Goal: Information Seeking & Learning: Compare options

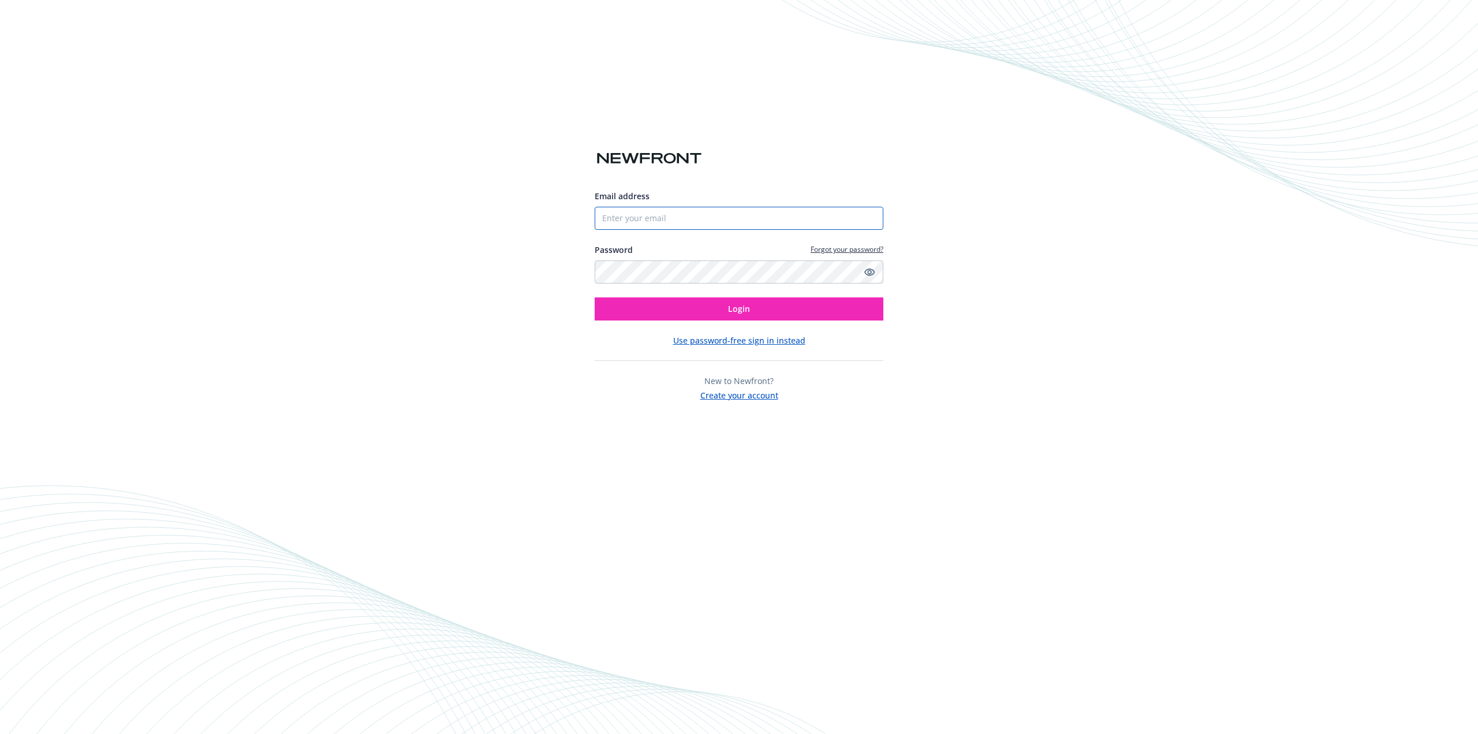
click at [689, 217] on input "Email address" at bounding box center [738, 218] width 289 height 23
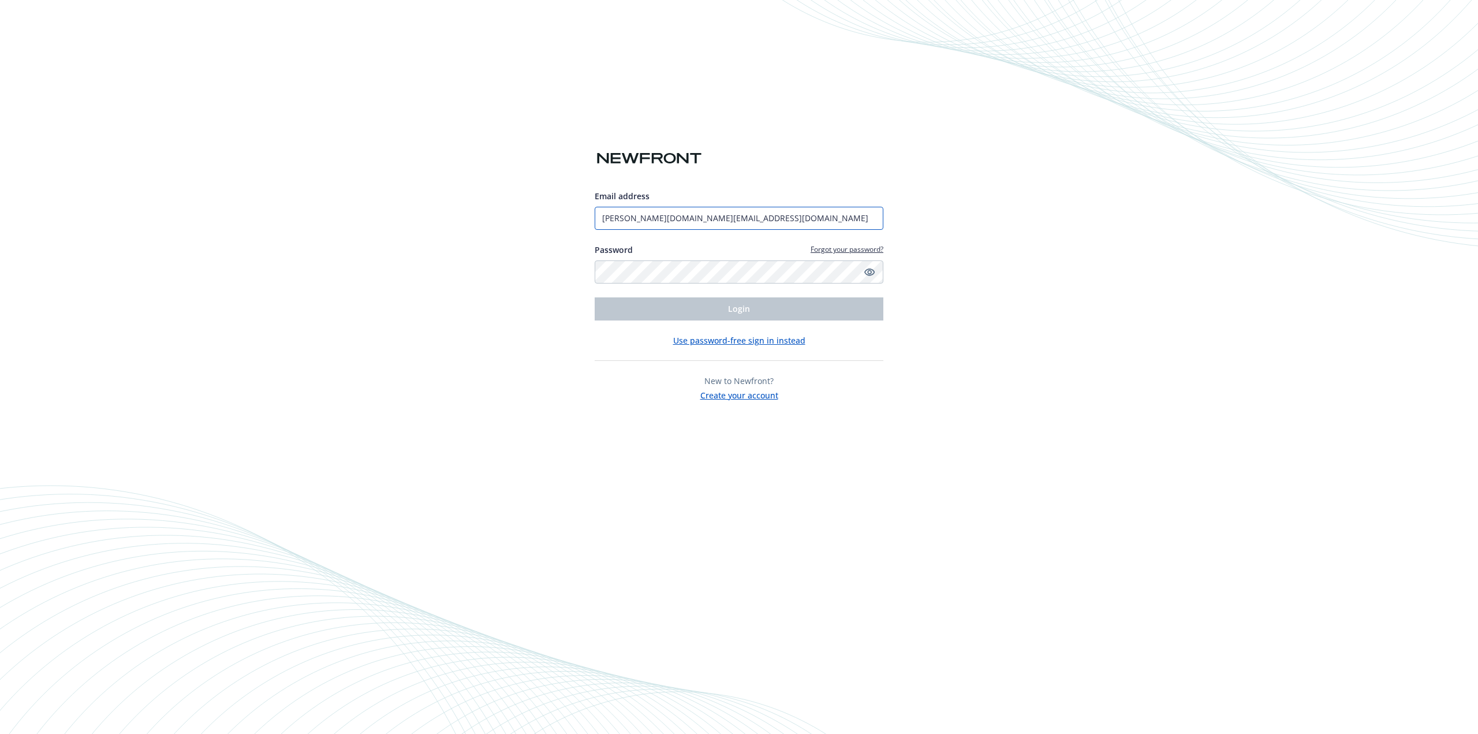
type input "[PERSON_NAME][DOMAIN_NAME][EMAIL_ADDRESS][DOMAIN_NAME]"
click at [594, 297] on button "Login" at bounding box center [738, 308] width 289 height 23
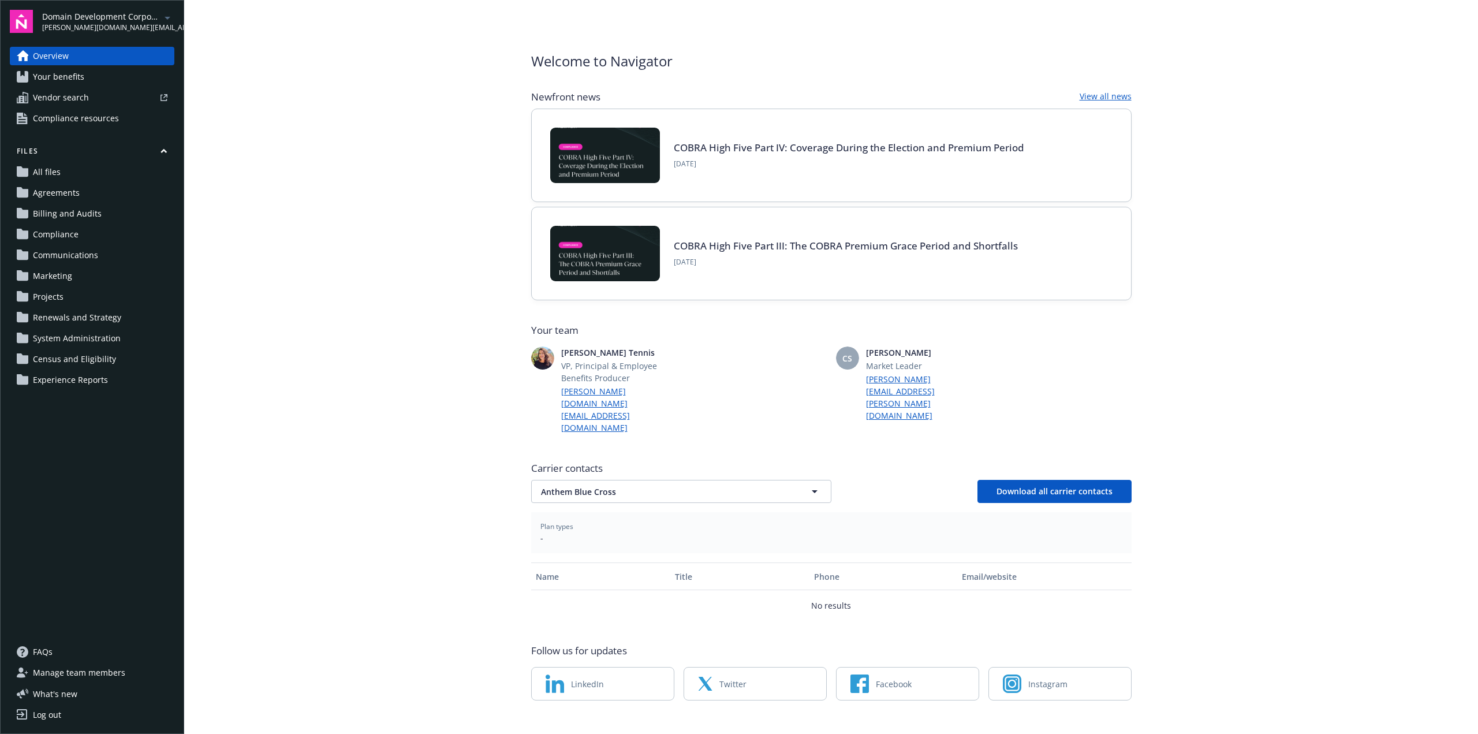
click at [166, 19] on icon "arrowDropDown" at bounding box center [167, 18] width 14 height 14
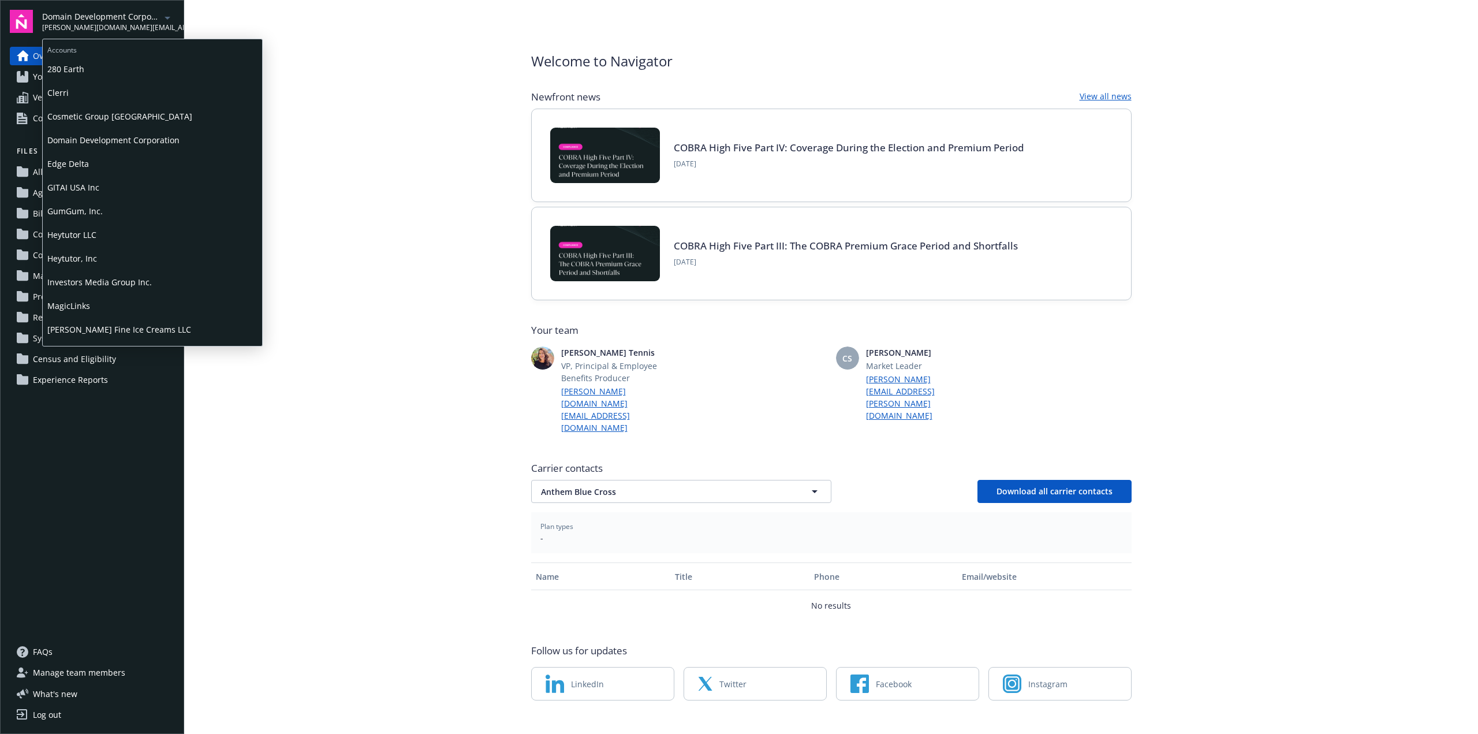
click at [118, 207] on span "GumGum, Inc." at bounding box center [152, 211] width 210 height 24
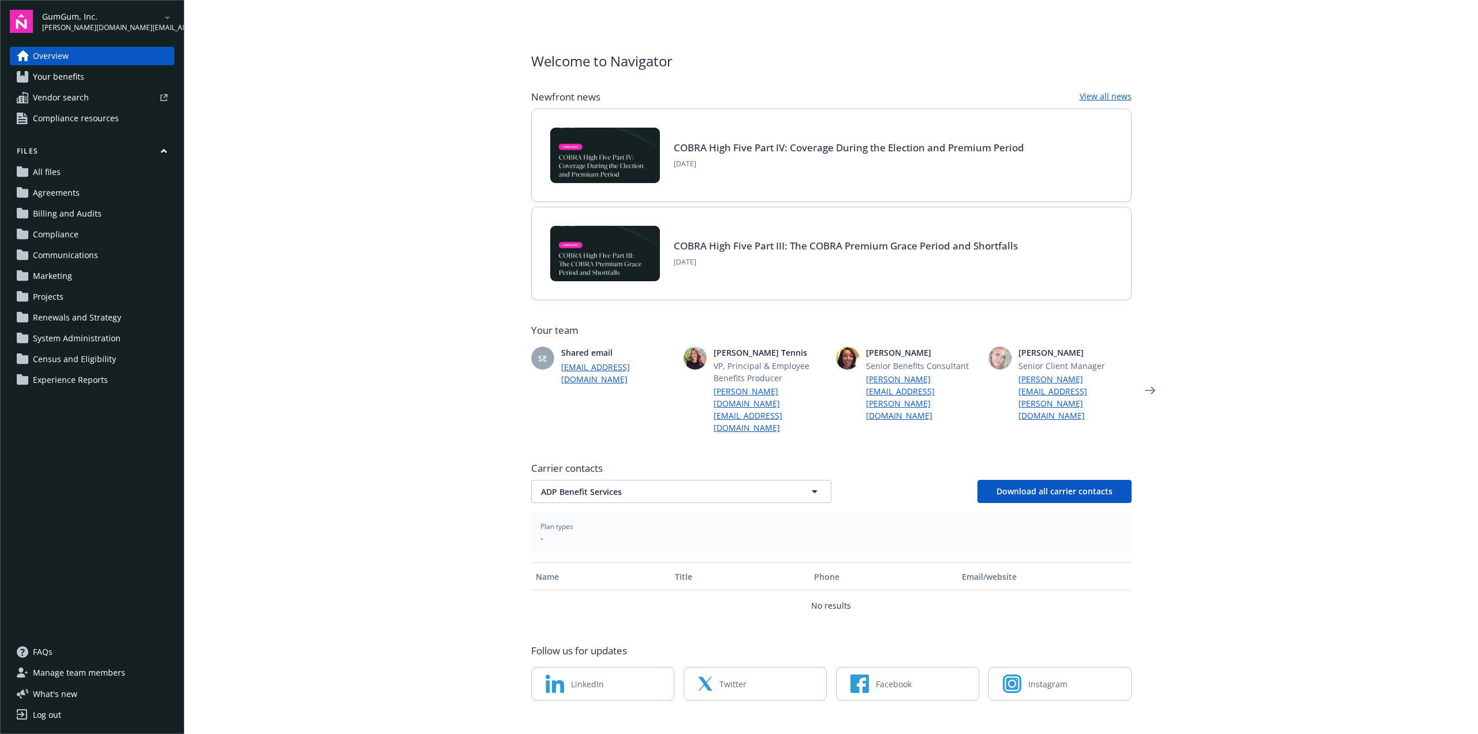
click at [50, 175] on span "All files" at bounding box center [47, 172] width 28 height 18
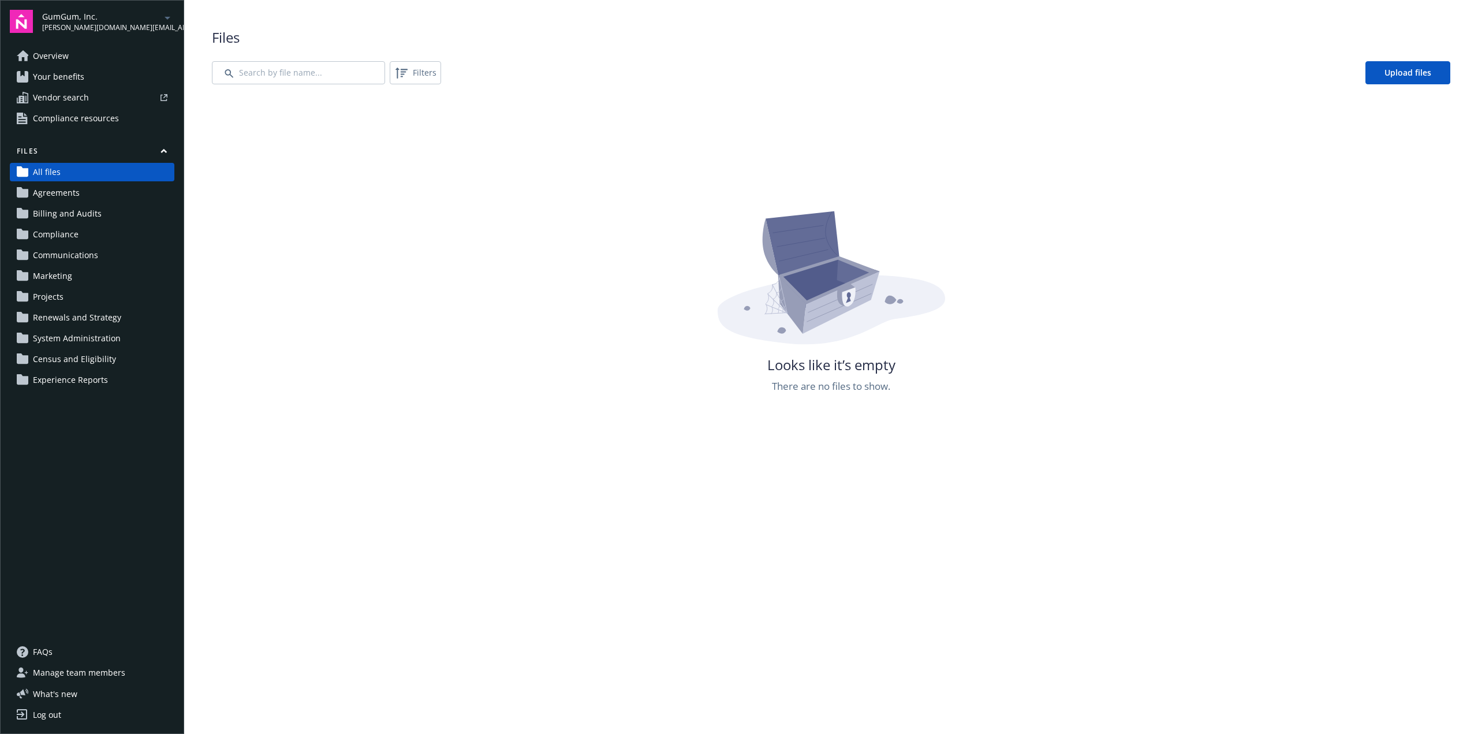
click at [54, 192] on span "Agreements" at bounding box center [56, 193] width 47 height 18
click at [65, 214] on span "Billing and Audits" at bounding box center [67, 213] width 69 height 18
click at [65, 248] on span "Communications" at bounding box center [65, 255] width 65 height 18
click at [63, 232] on span "Compliance" at bounding box center [56, 234] width 46 height 18
click at [61, 290] on span "Projects" at bounding box center [48, 296] width 31 height 18
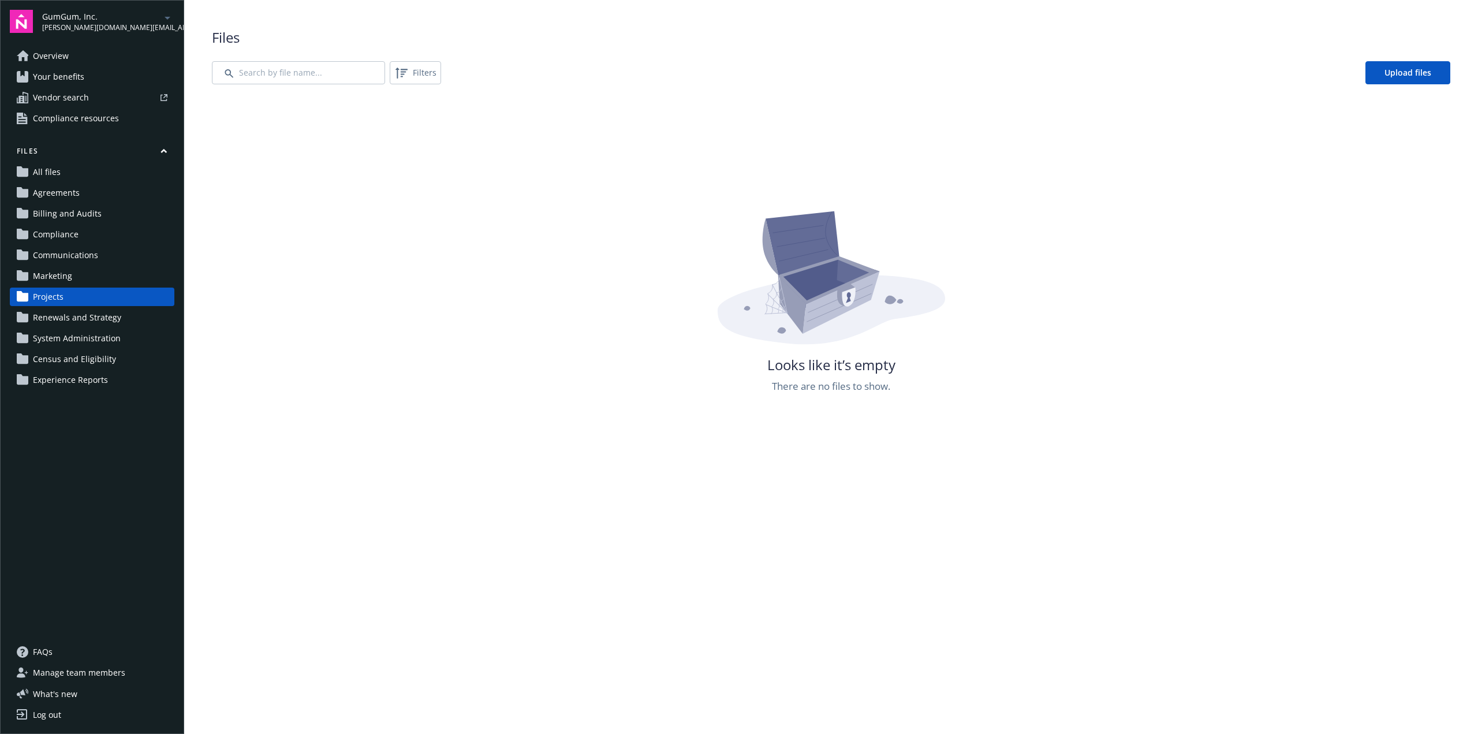
click at [86, 667] on span "Manage team members" at bounding box center [79, 672] width 92 height 18
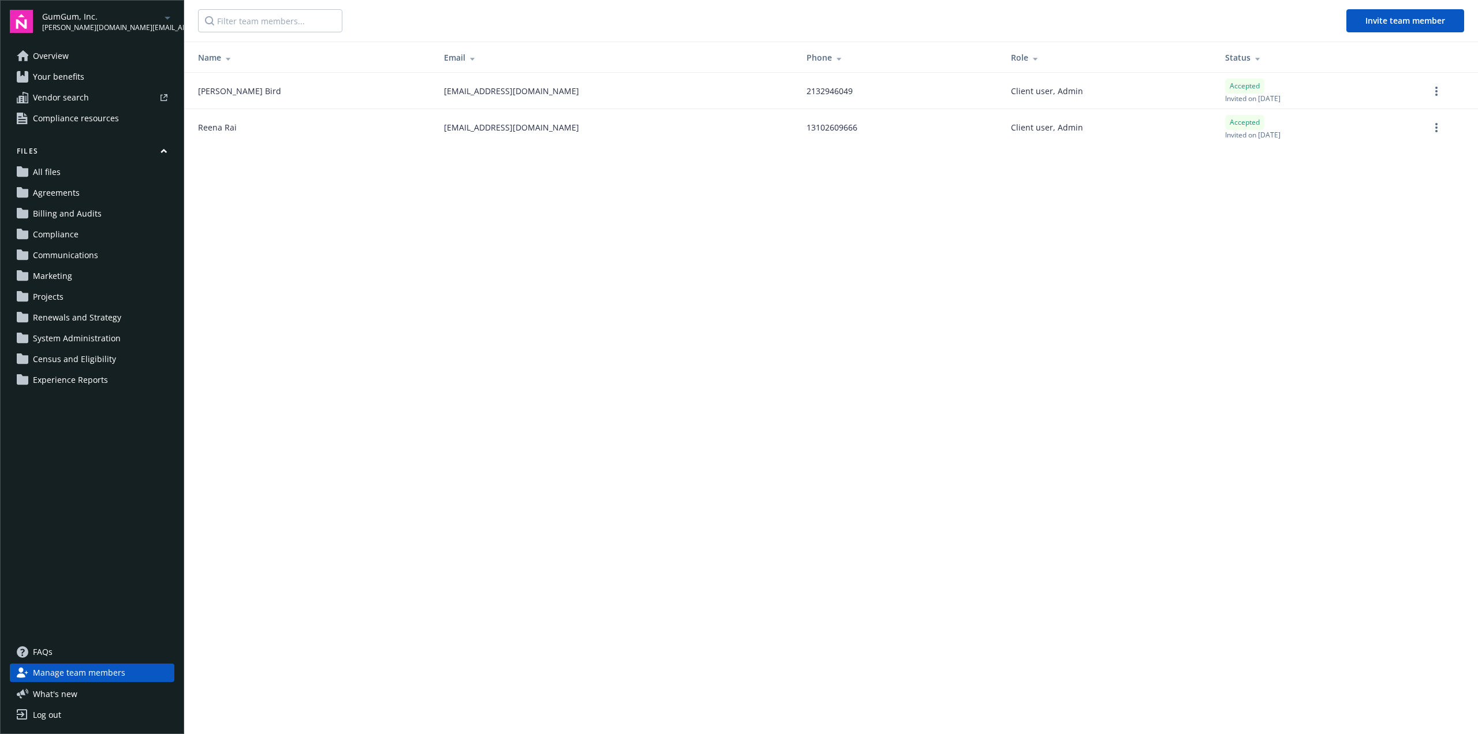
click at [43, 54] on span "Overview" at bounding box center [51, 56] width 36 height 18
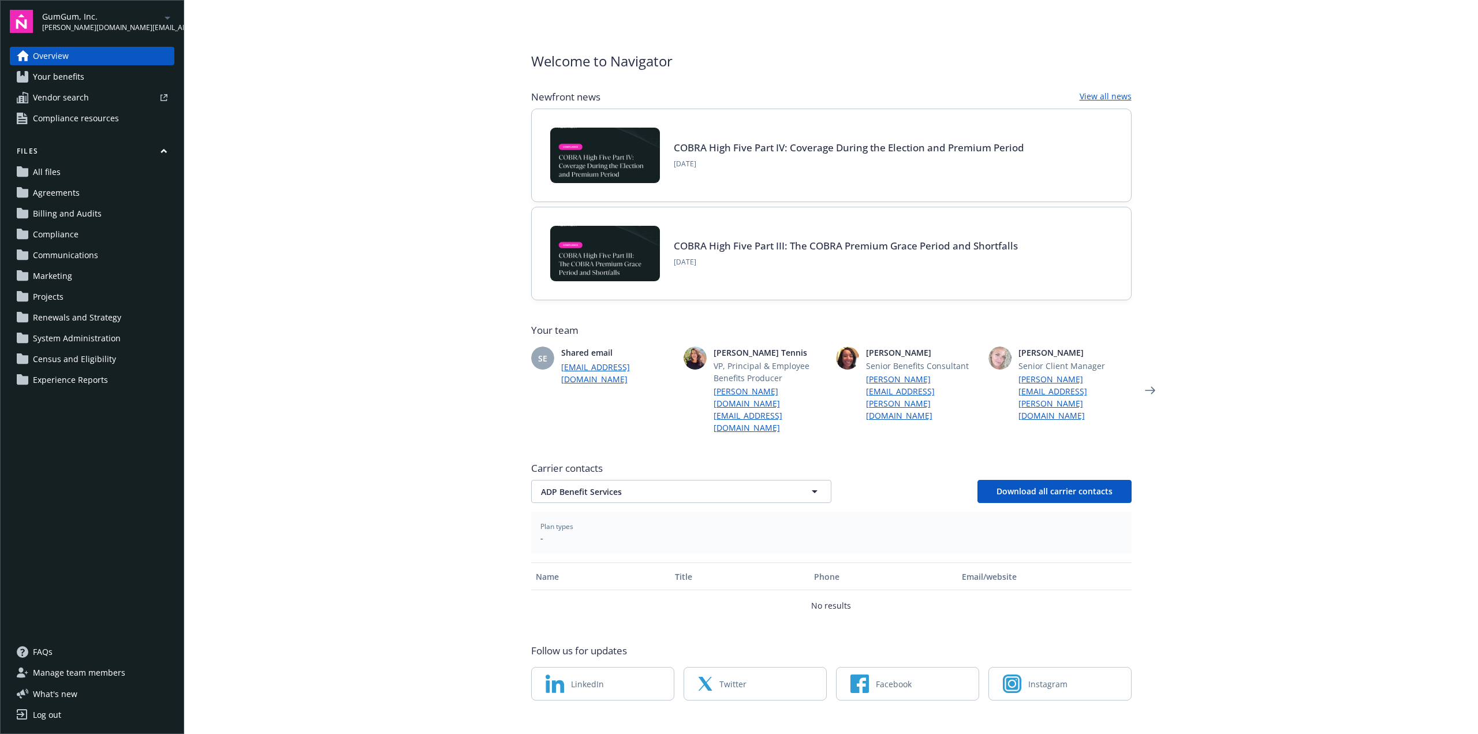
click at [64, 78] on span "Your benefits" at bounding box center [58, 77] width 51 height 18
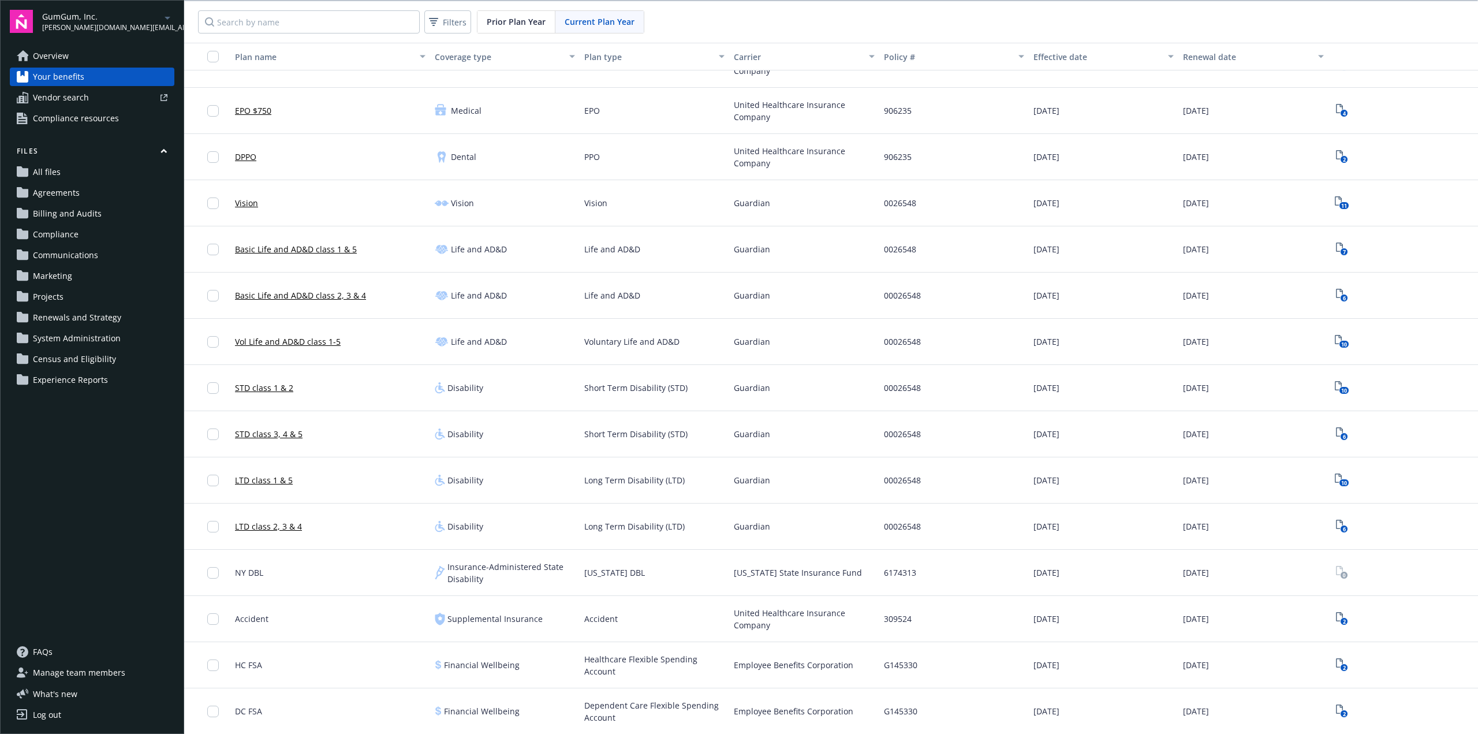
scroll to position [134, 0]
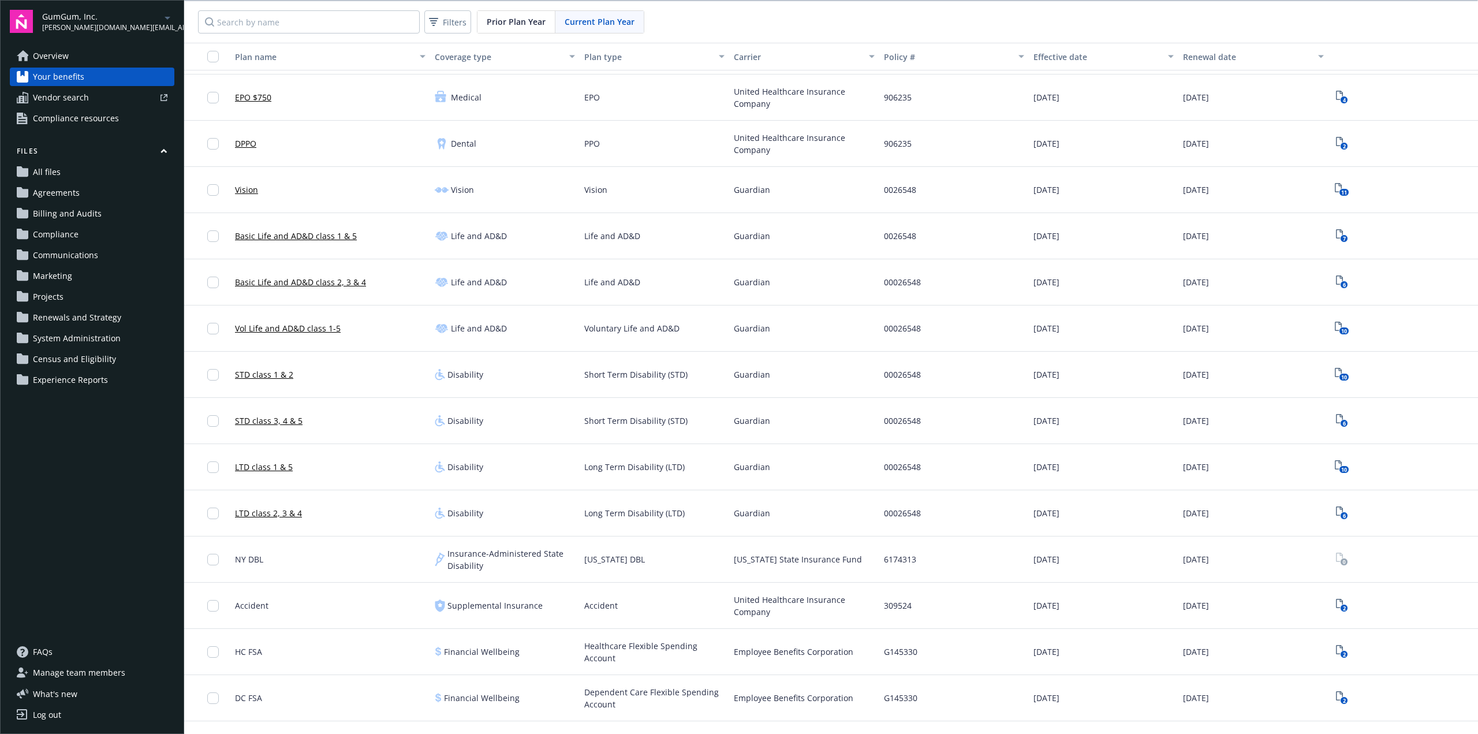
click at [83, 122] on span "Compliance resources" at bounding box center [76, 118] width 86 height 18
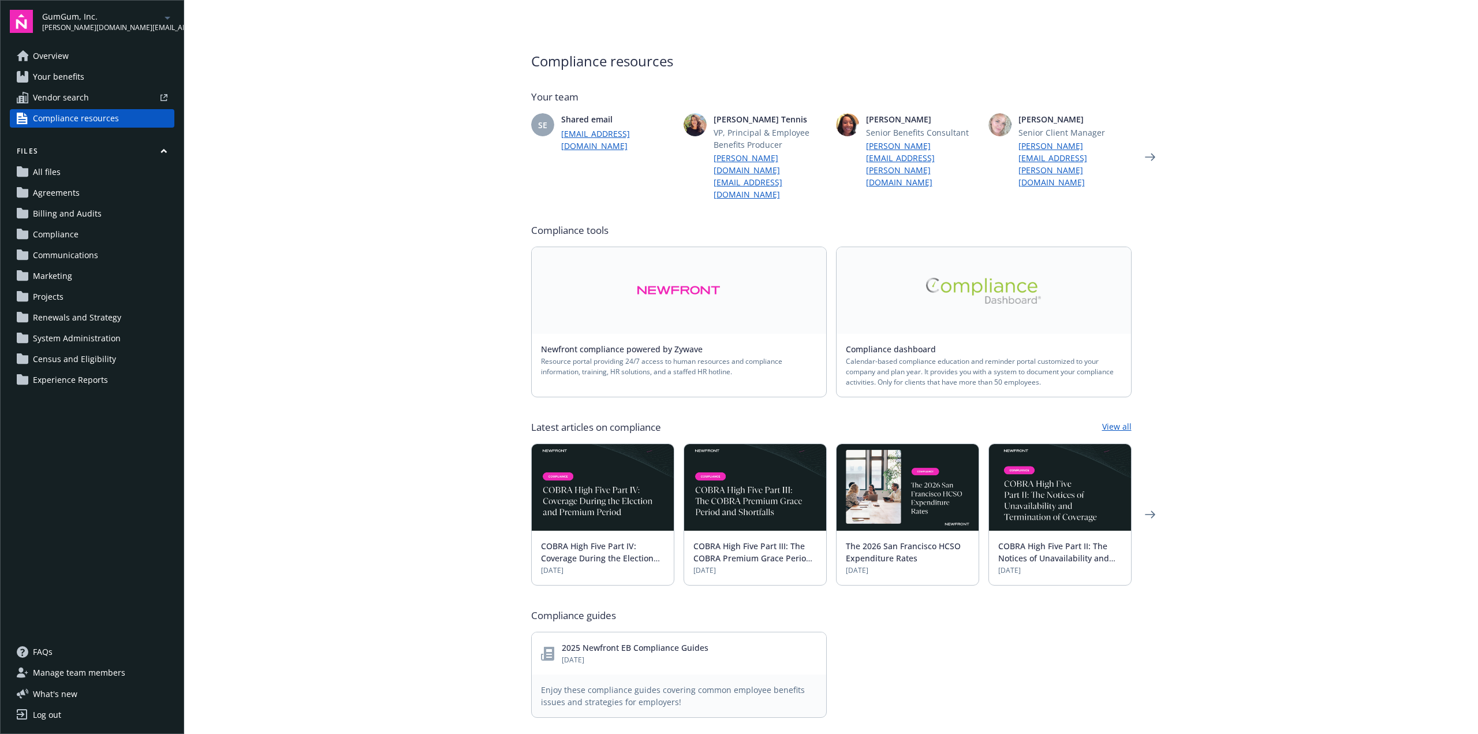
click at [71, 75] on span "Your benefits" at bounding box center [58, 77] width 51 height 18
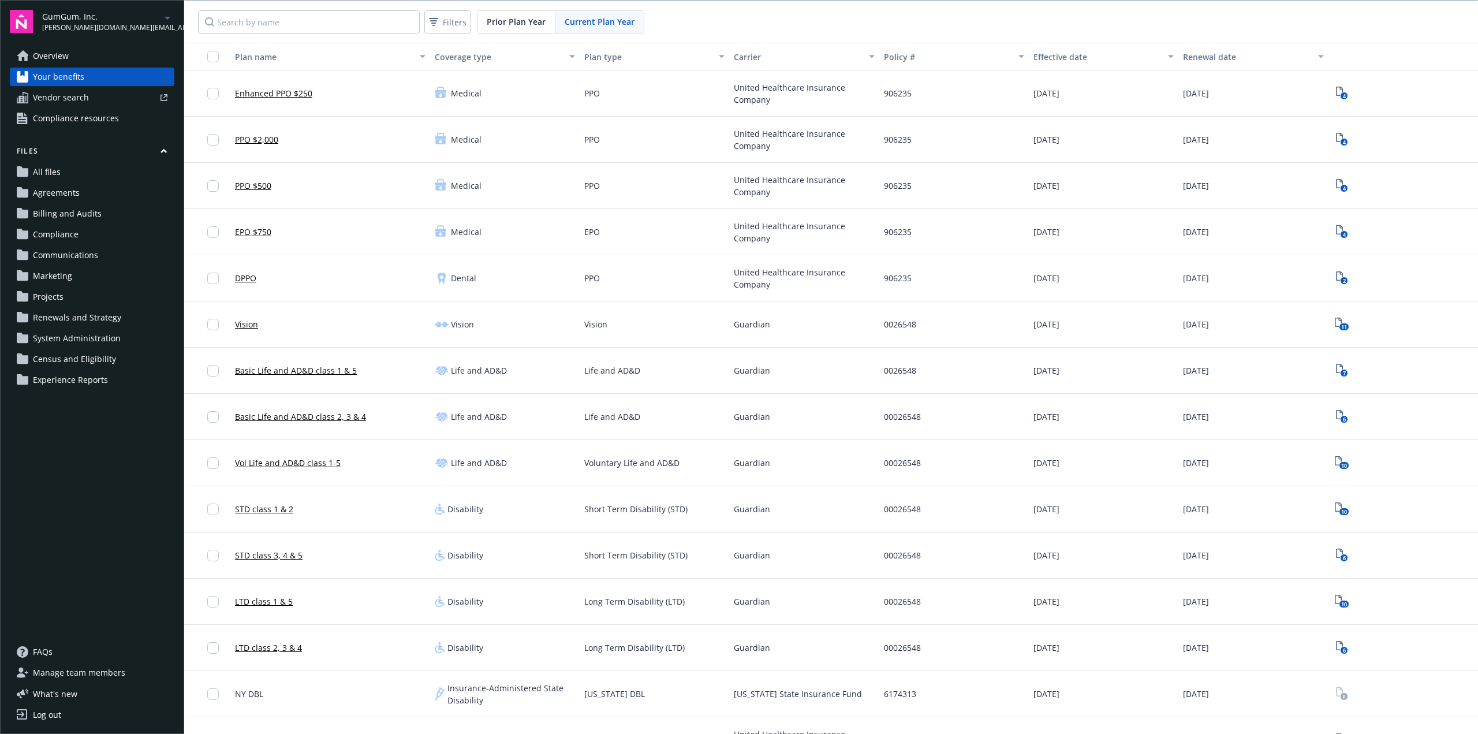
click at [599, 21] on span "Current Plan Year" at bounding box center [599, 22] width 70 height 12
click at [502, 20] on span "Prior Plan Year" at bounding box center [516, 22] width 59 height 12
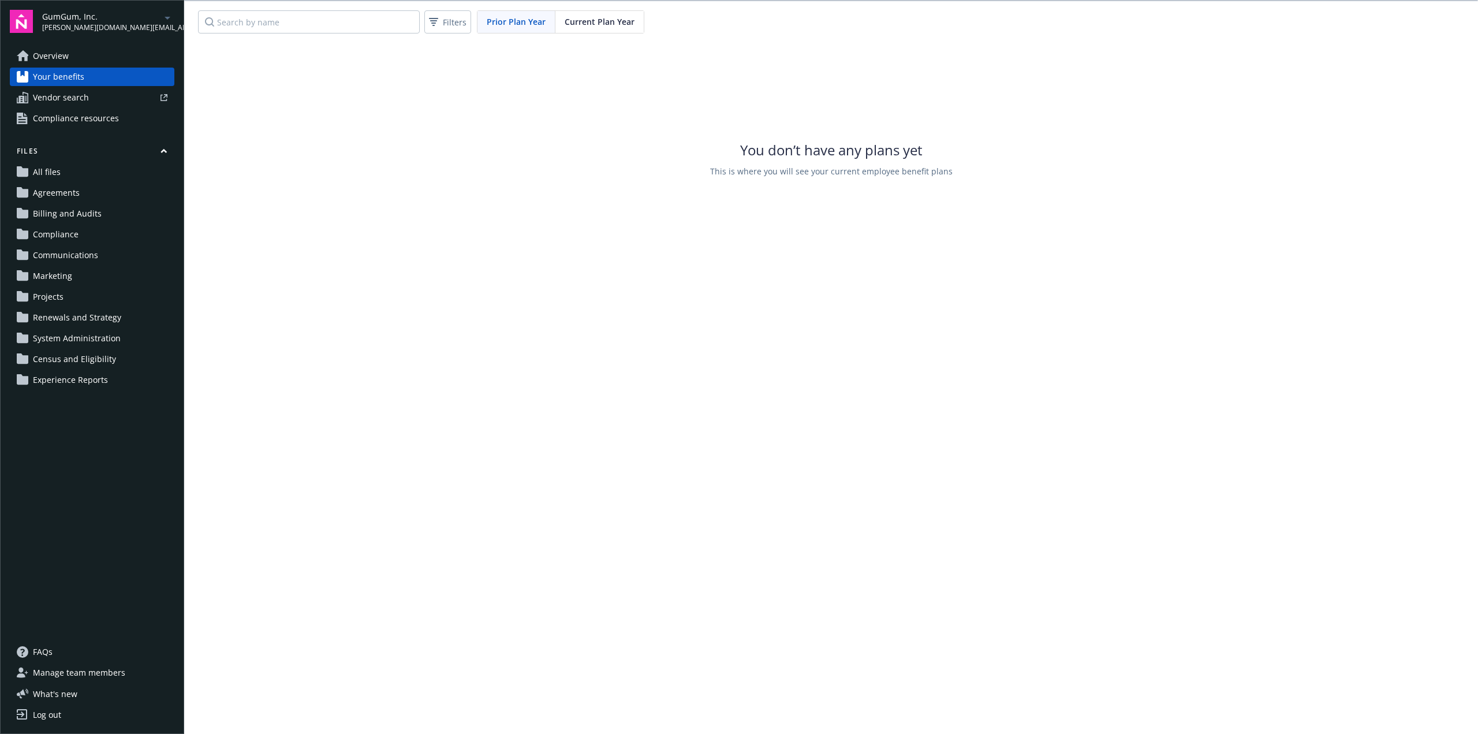
click at [582, 20] on span "Current Plan Year" at bounding box center [599, 22] width 70 height 12
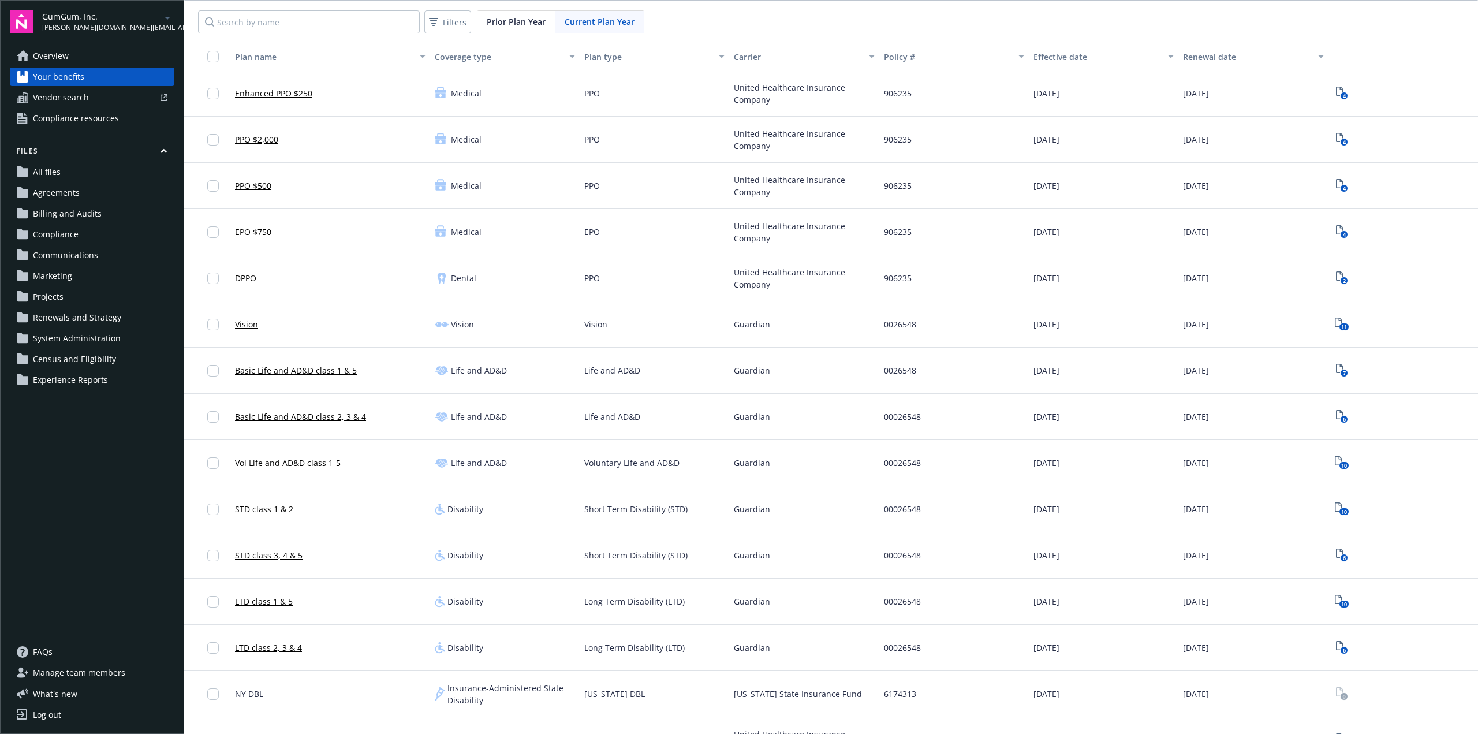
click at [81, 356] on span "Census and Eligibility" at bounding box center [74, 359] width 83 height 18
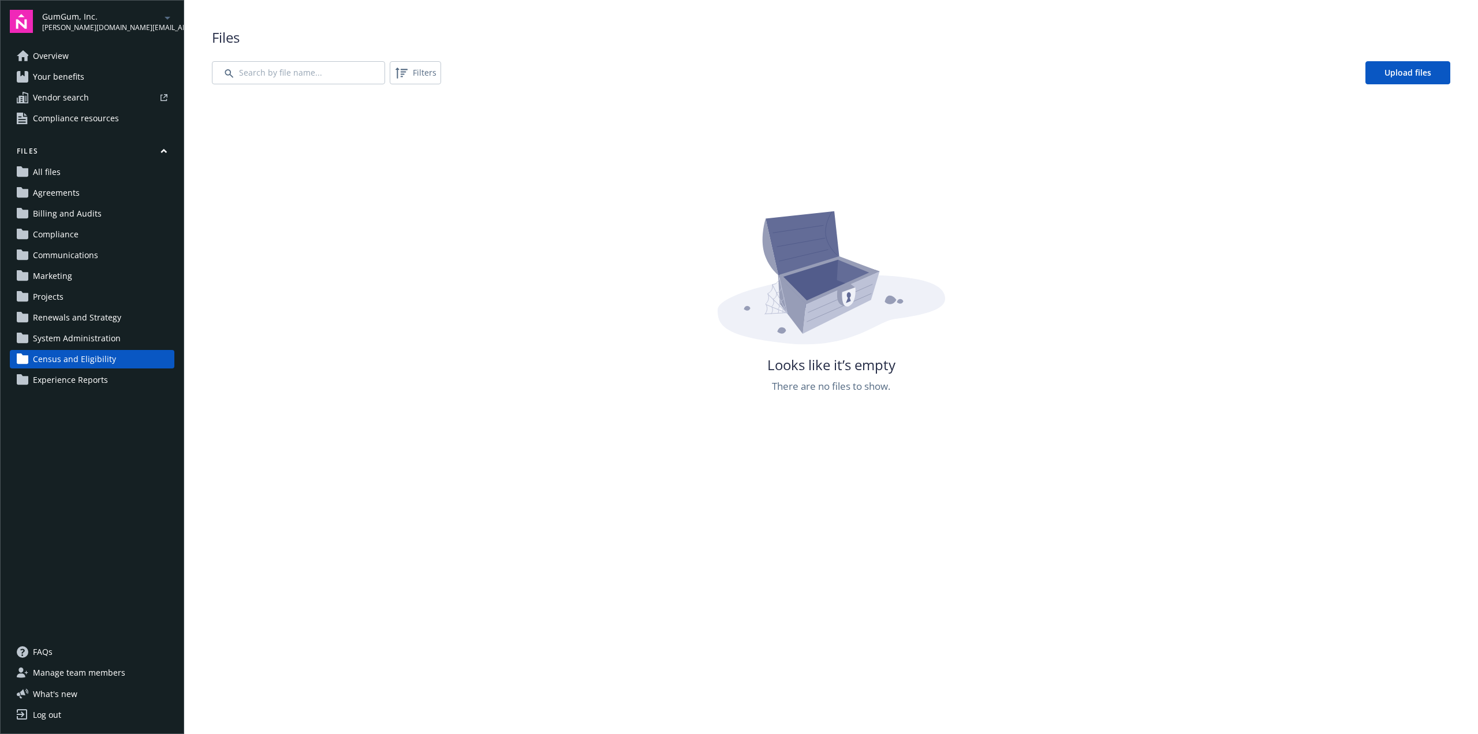
click at [59, 335] on span "System Administration" at bounding box center [77, 338] width 88 height 18
click at [53, 291] on span "Projects" at bounding box center [48, 296] width 31 height 18
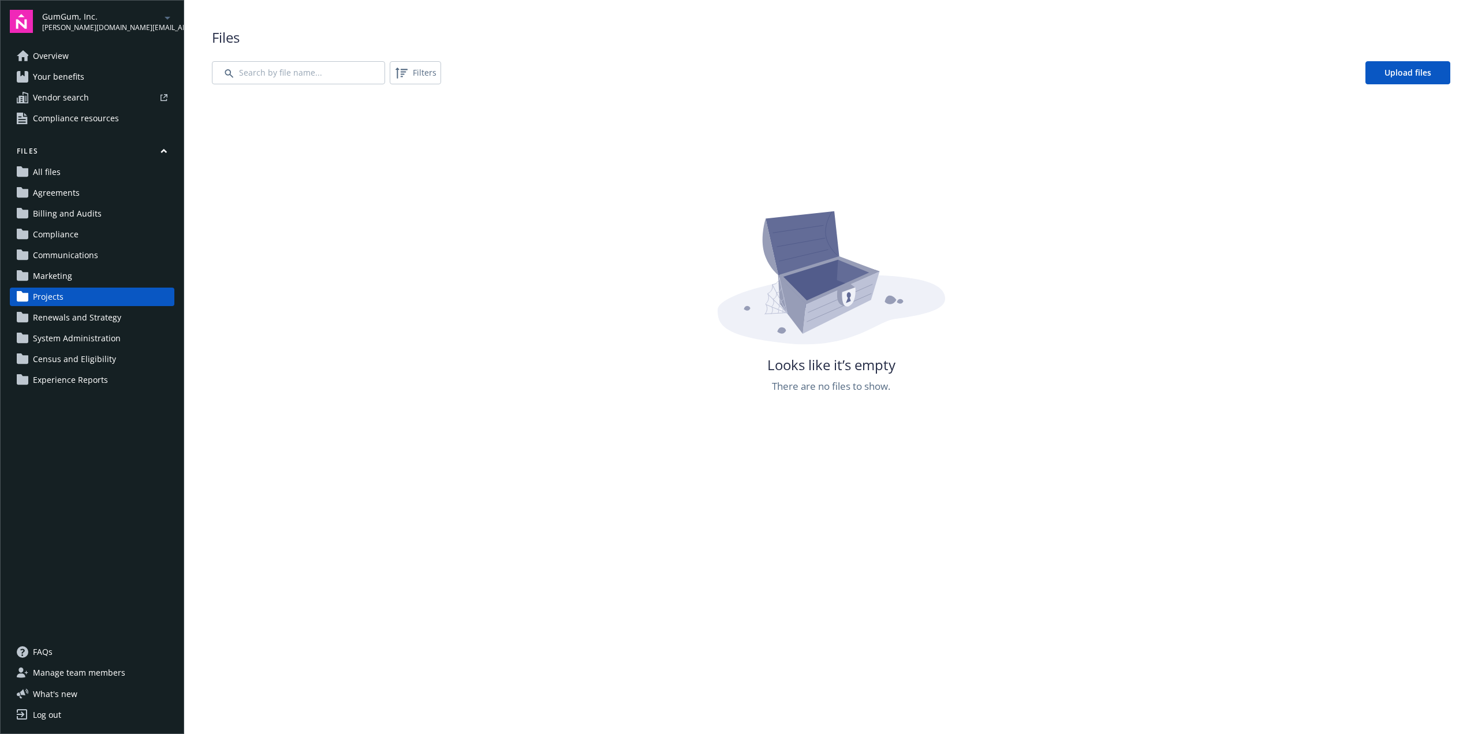
click at [61, 58] on span "Overview" at bounding box center [51, 56] width 36 height 18
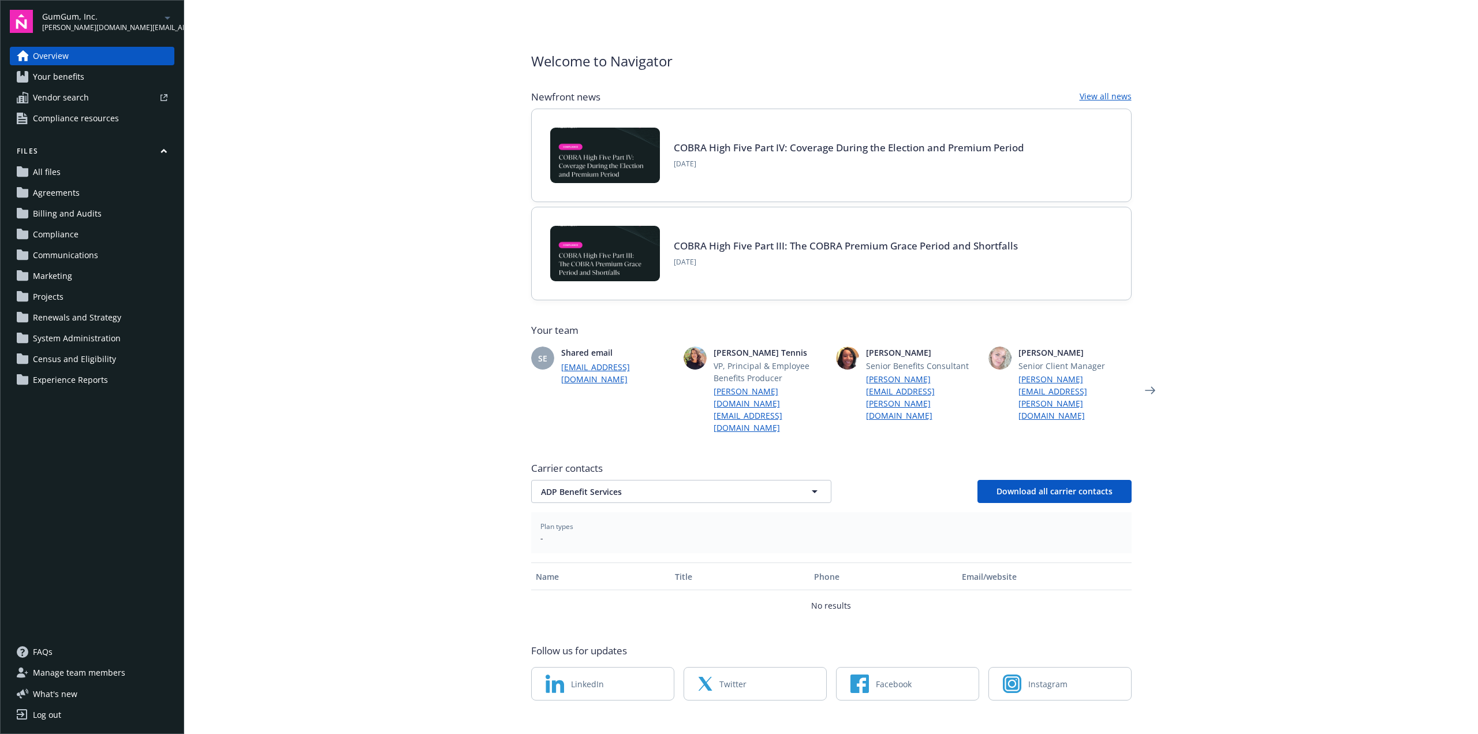
click at [62, 76] on span "Your benefits" at bounding box center [58, 77] width 51 height 18
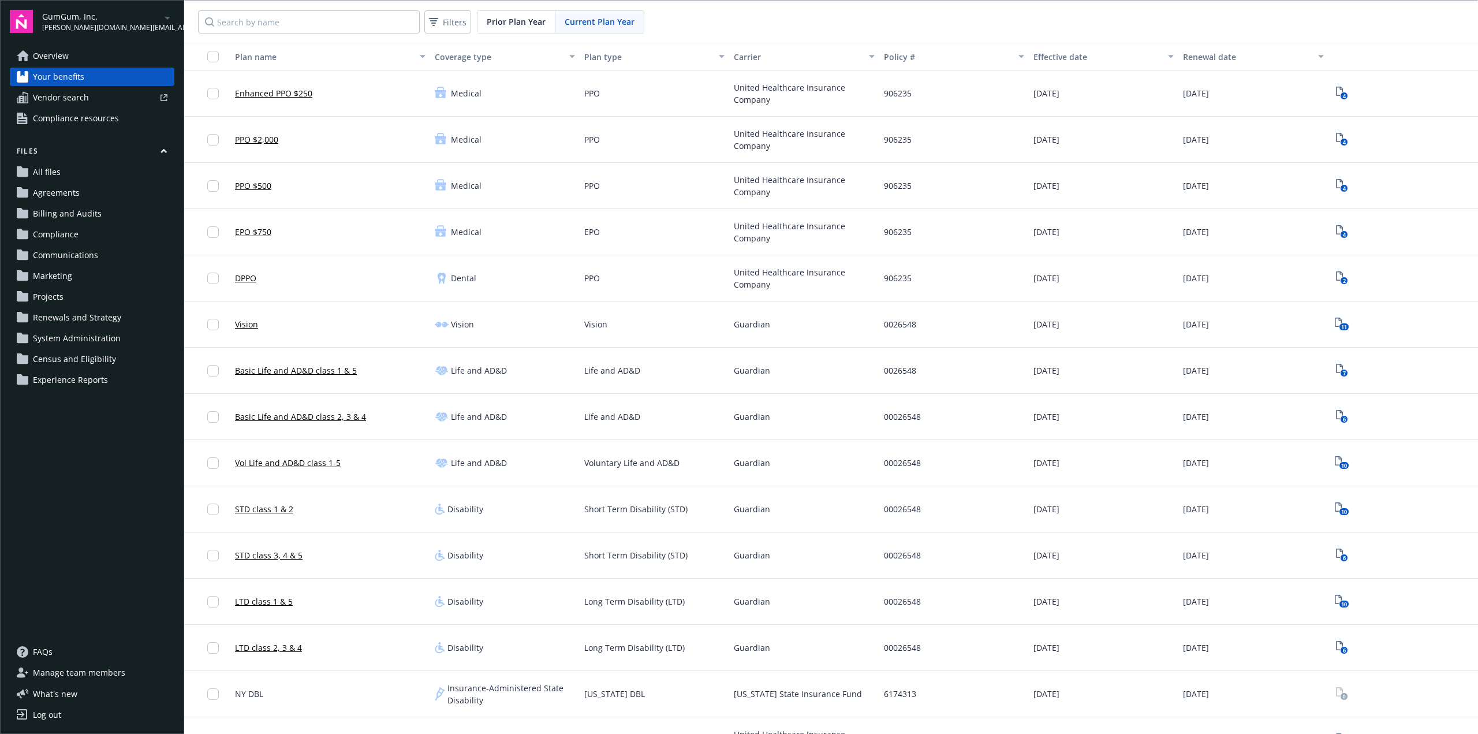
click at [73, 121] on span "Compliance resources" at bounding box center [76, 118] width 86 height 18
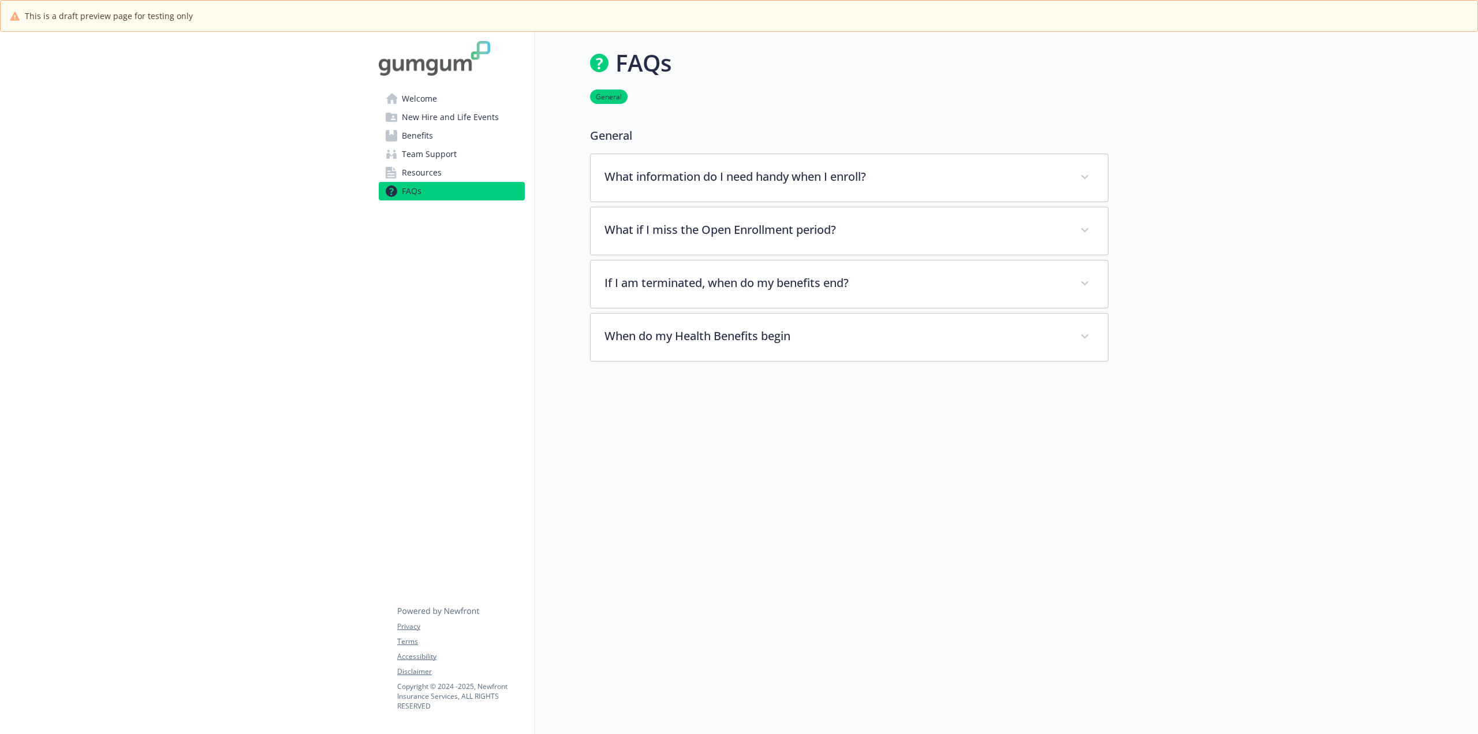
click at [424, 96] on span "Welcome" at bounding box center [419, 98] width 35 height 18
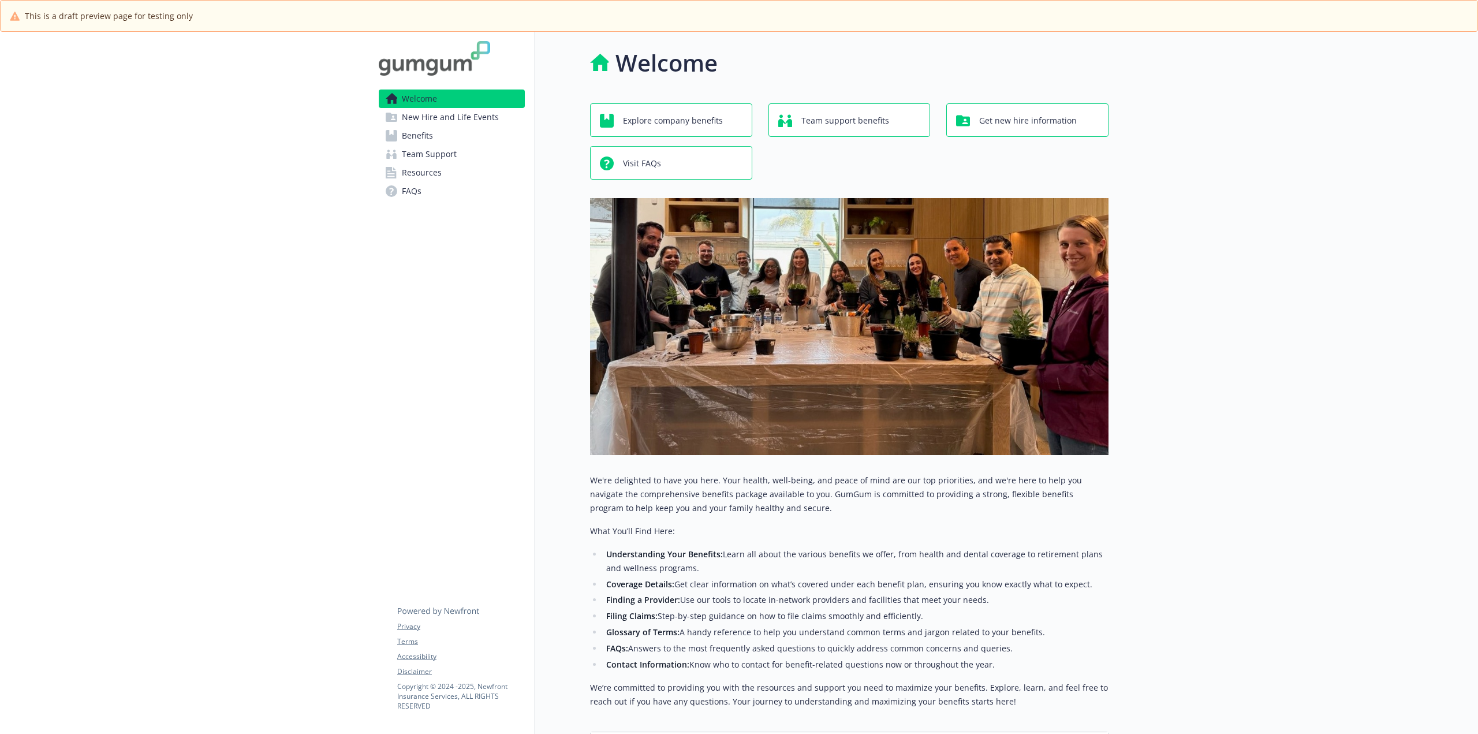
click at [442, 118] on span "New Hire and Life Events" at bounding box center [450, 117] width 97 height 18
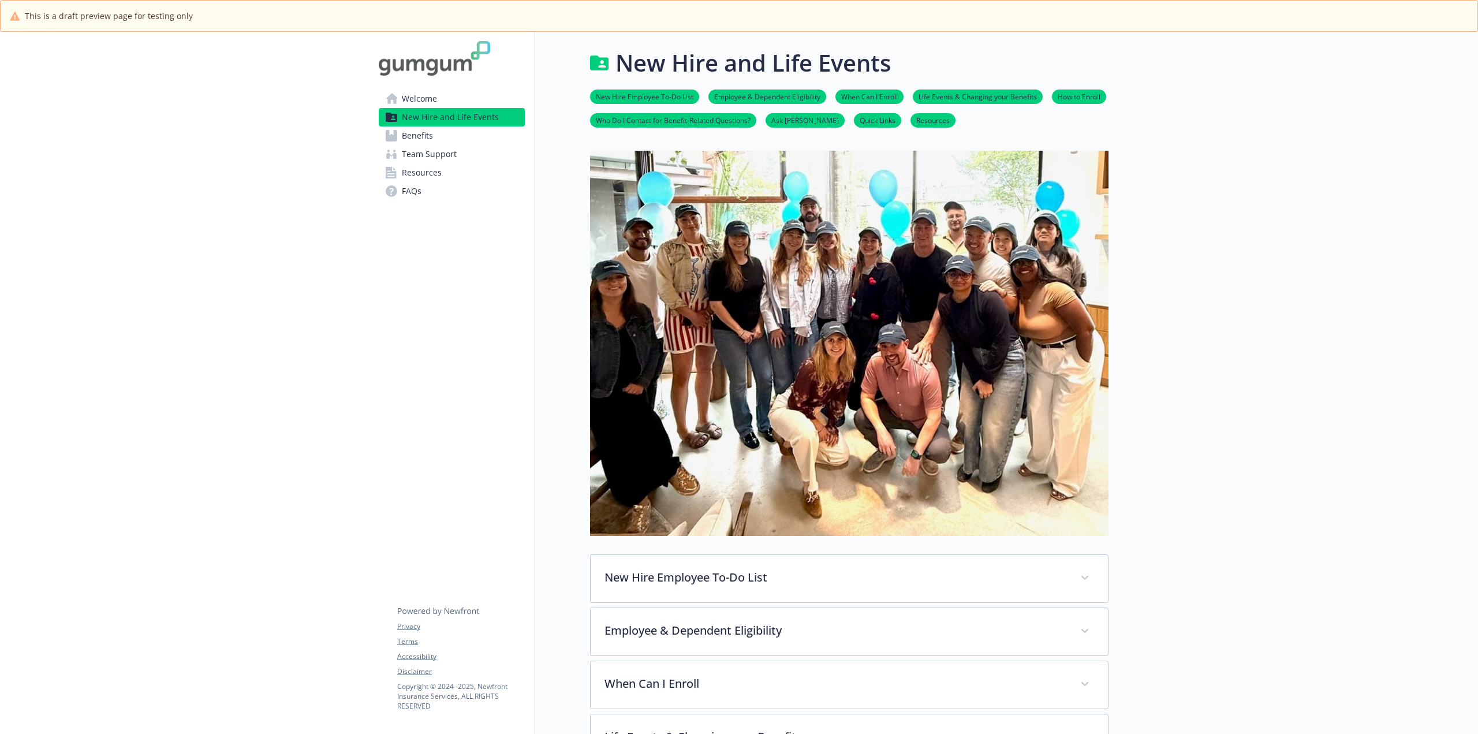
click at [410, 135] on span "Benefits" at bounding box center [417, 135] width 31 height 18
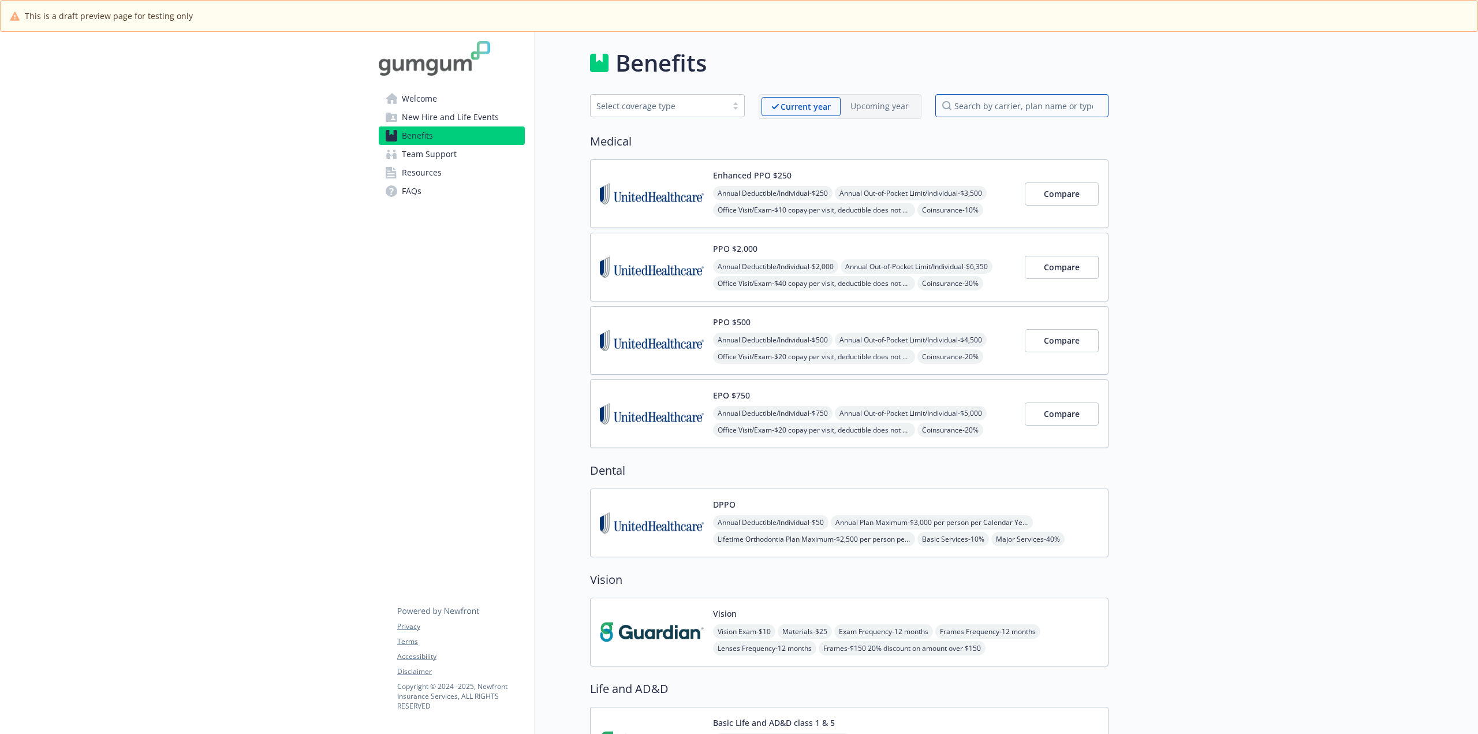
click at [1008, 110] on input "search by carrier, plan name or type" at bounding box center [1021, 105] width 173 height 23
click at [1084, 197] on button "Compare" at bounding box center [1061, 193] width 74 height 23
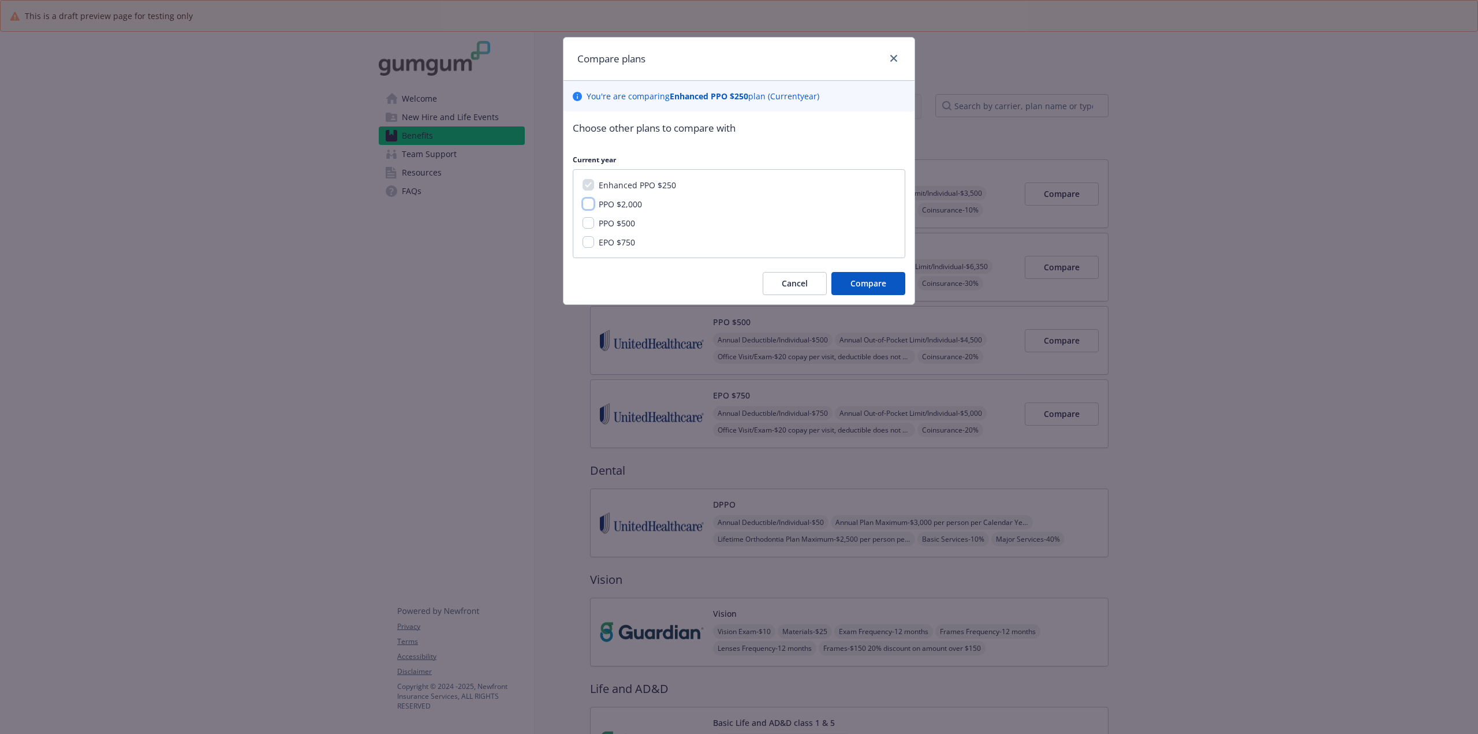
click at [585, 203] on input "PPO $2,000" at bounding box center [588, 204] width 12 height 12
checkbox input "true"
click at [869, 283] on span "Compare" at bounding box center [868, 283] width 36 height 11
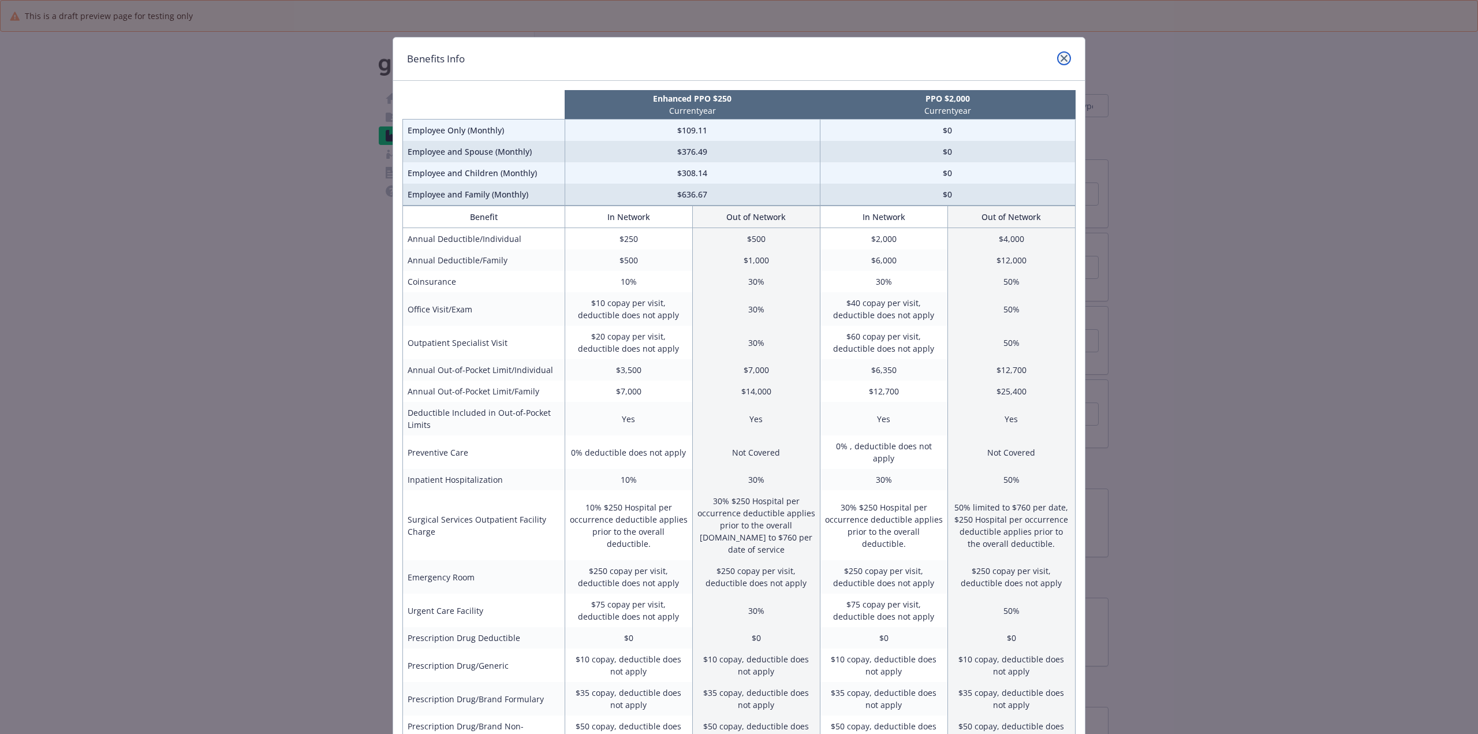
click at [1061, 58] on icon "close" at bounding box center [1063, 58] width 7 height 7
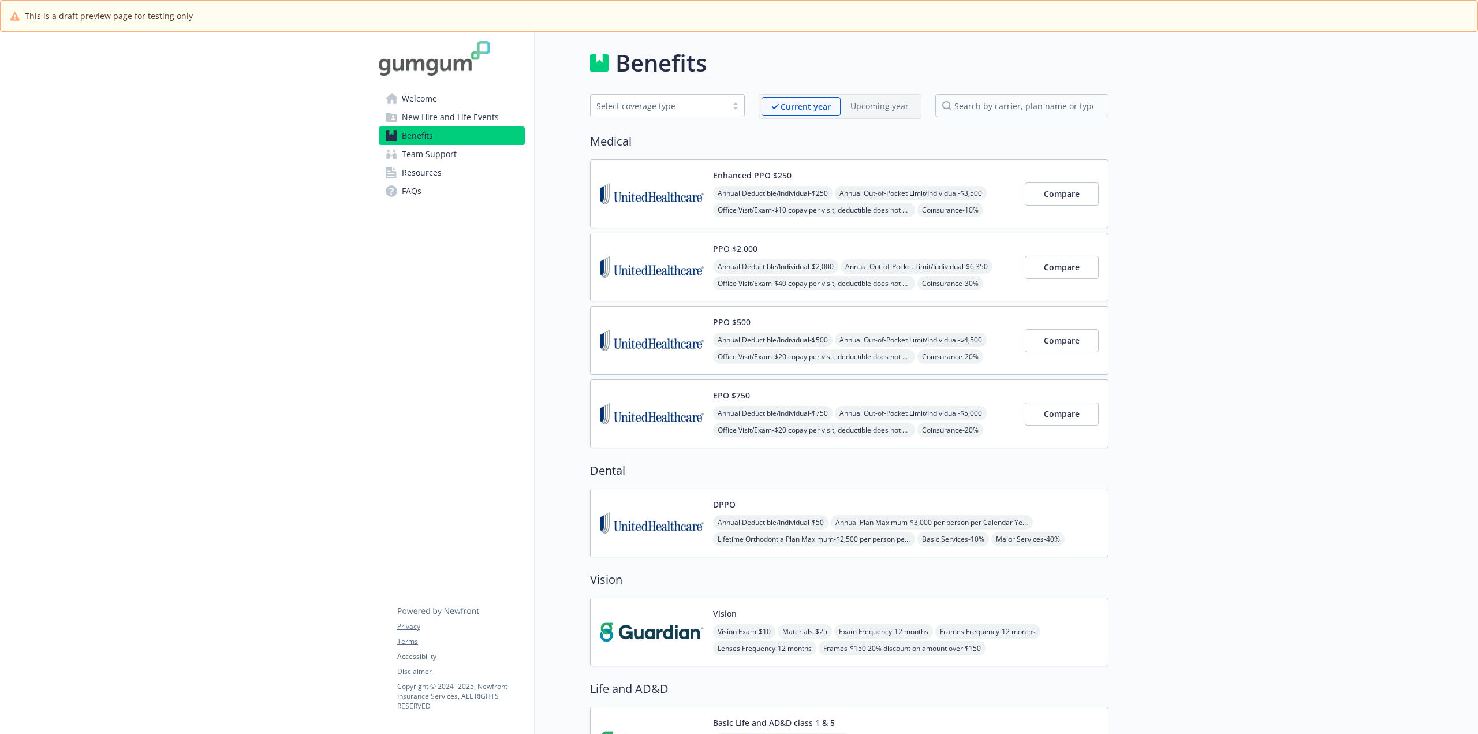
click at [421, 156] on span "Team Support" at bounding box center [429, 154] width 55 height 18
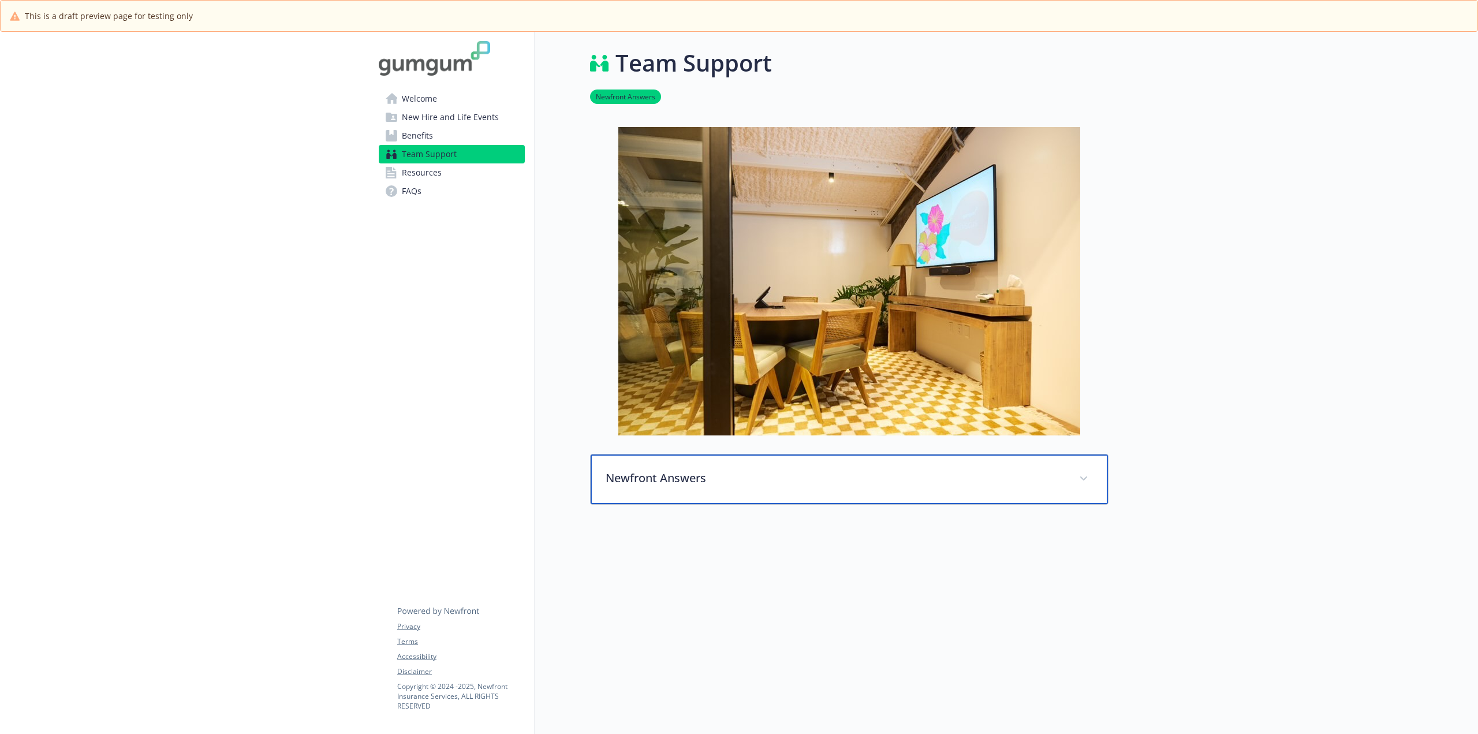
click at [1024, 489] on div "Newfront Answers" at bounding box center [848, 479] width 517 height 50
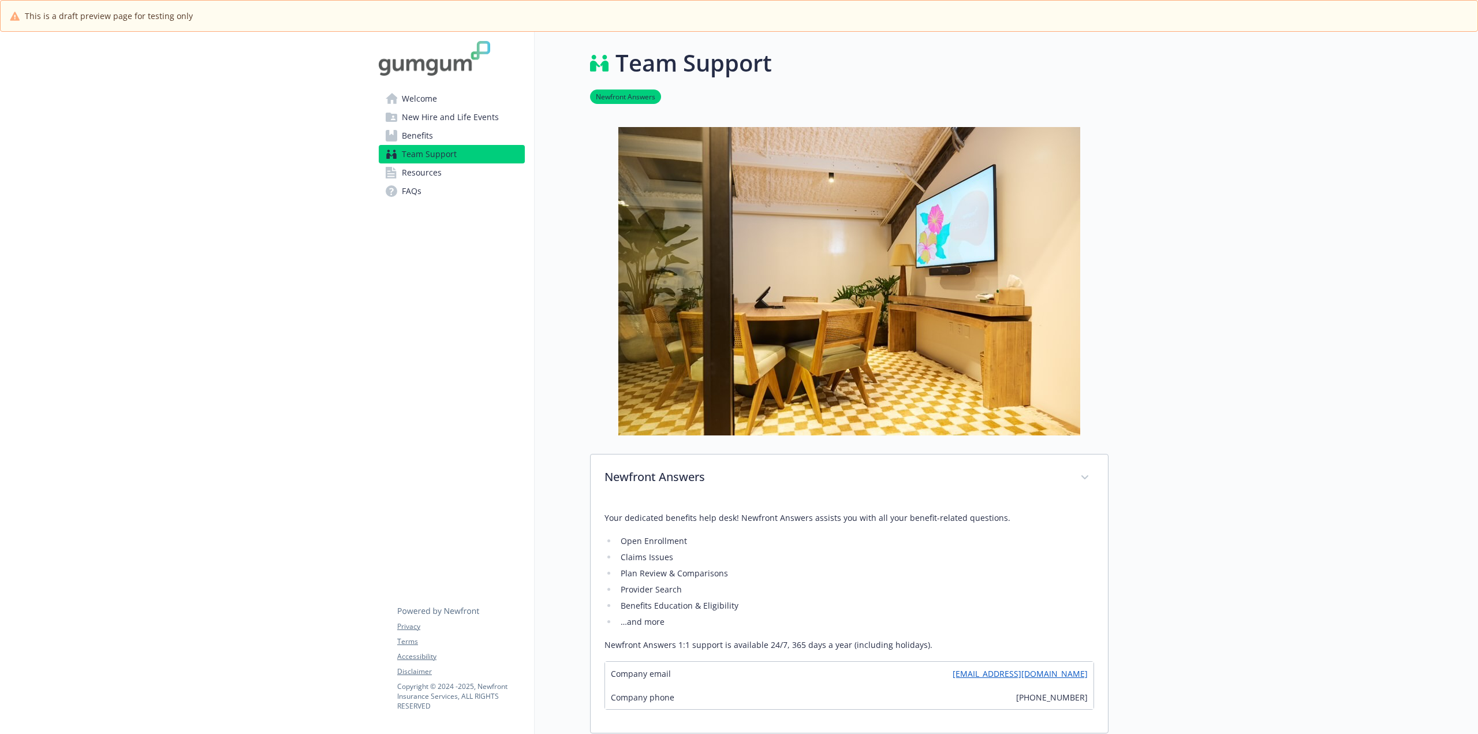
click at [419, 173] on span "Resources" at bounding box center [422, 172] width 40 height 18
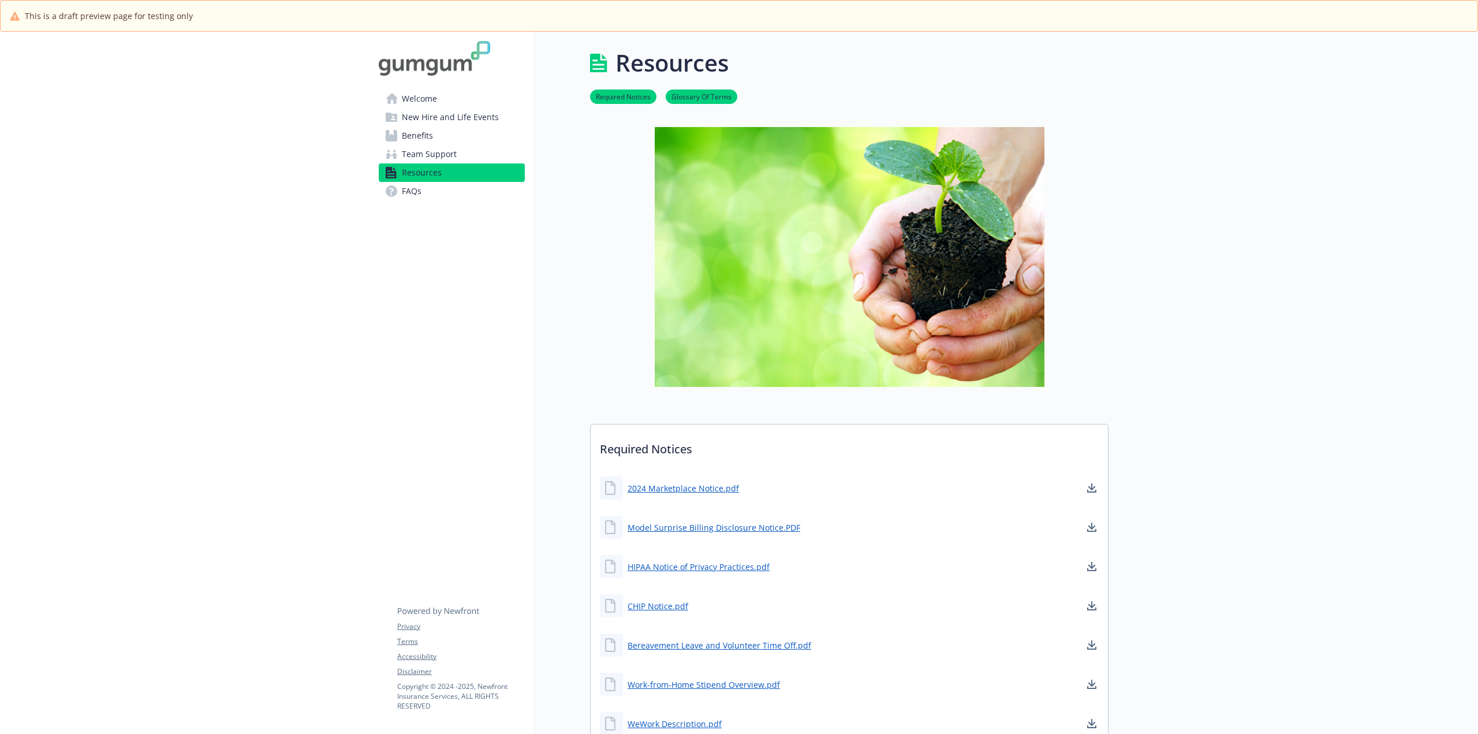
click at [434, 137] on link "Benefits" at bounding box center [452, 135] width 146 height 18
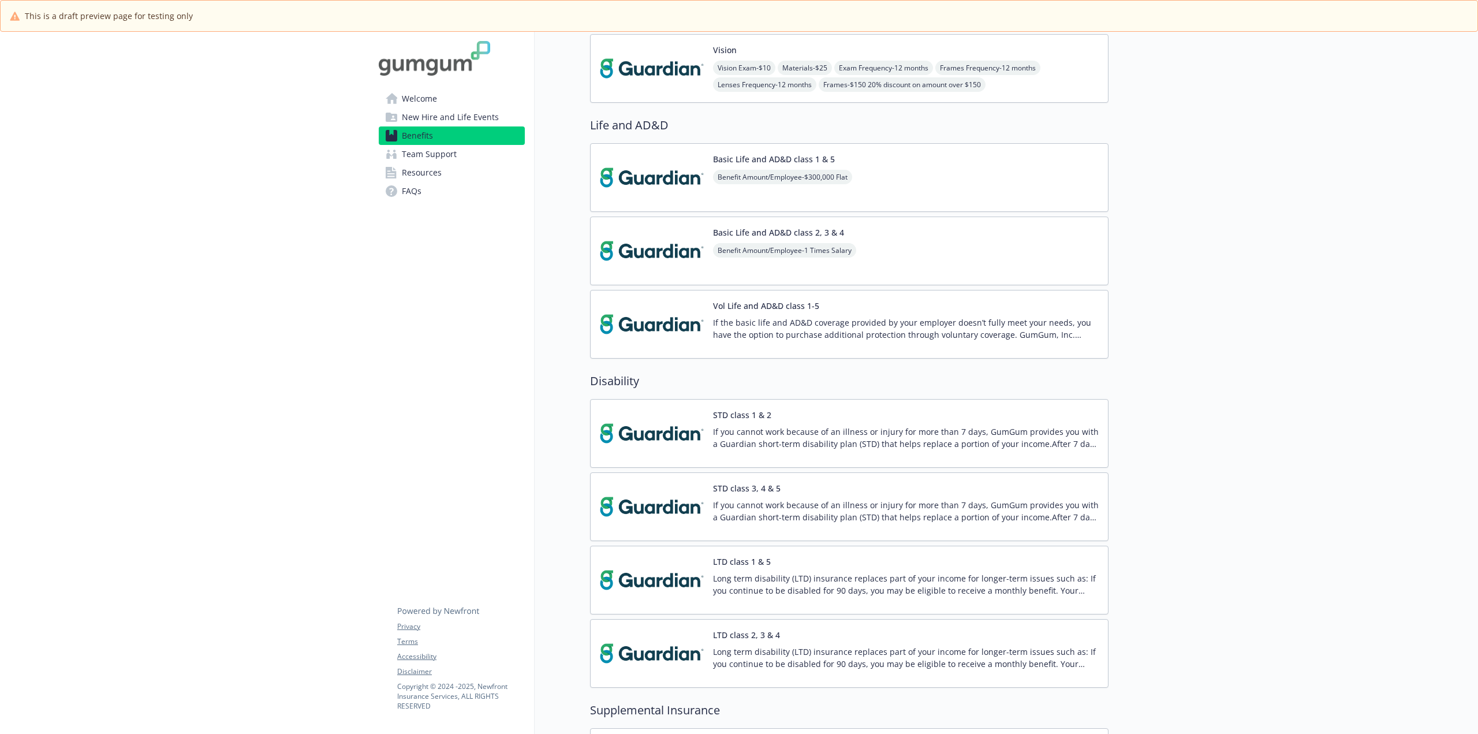
scroll to position [517, 0]
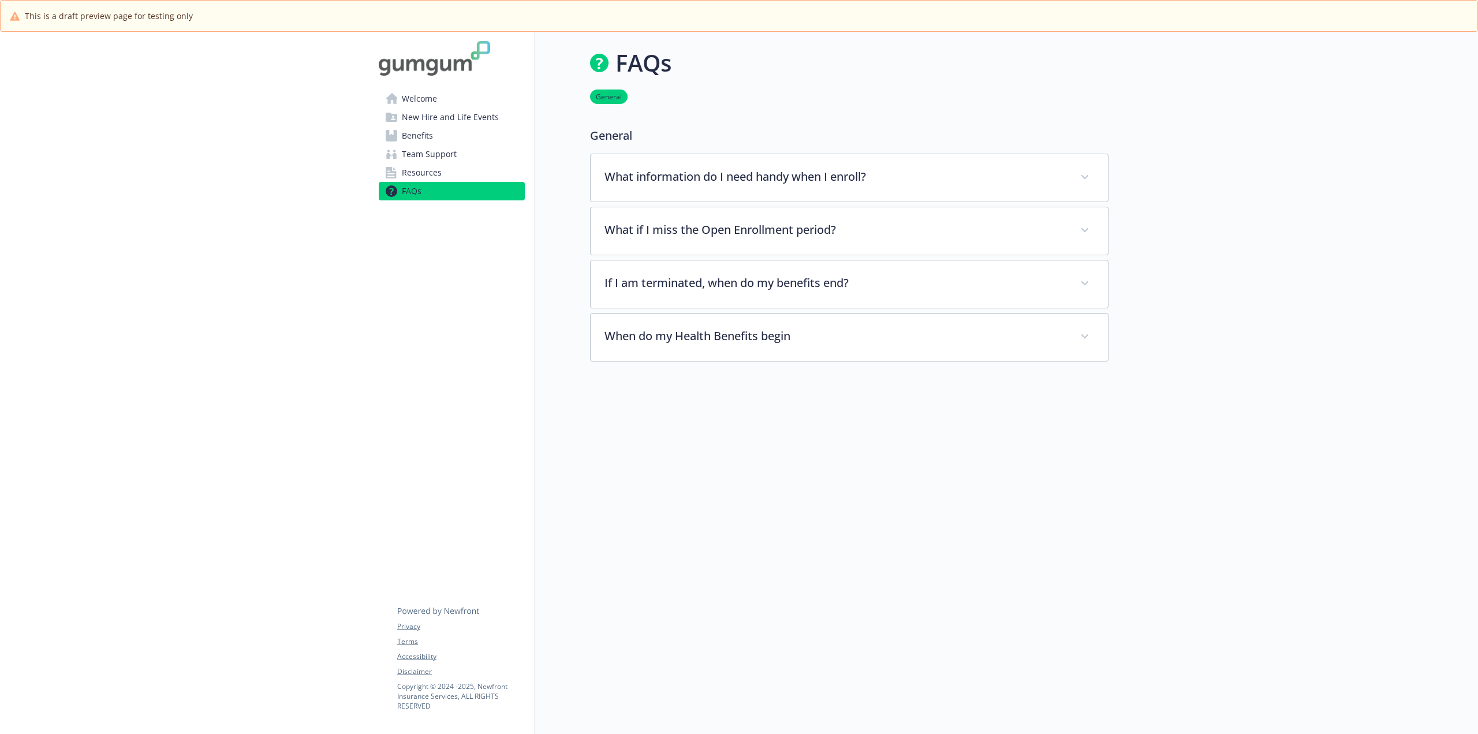
click at [418, 160] on span "Team Support" at bounding box center [429, 154] width 55 height 18
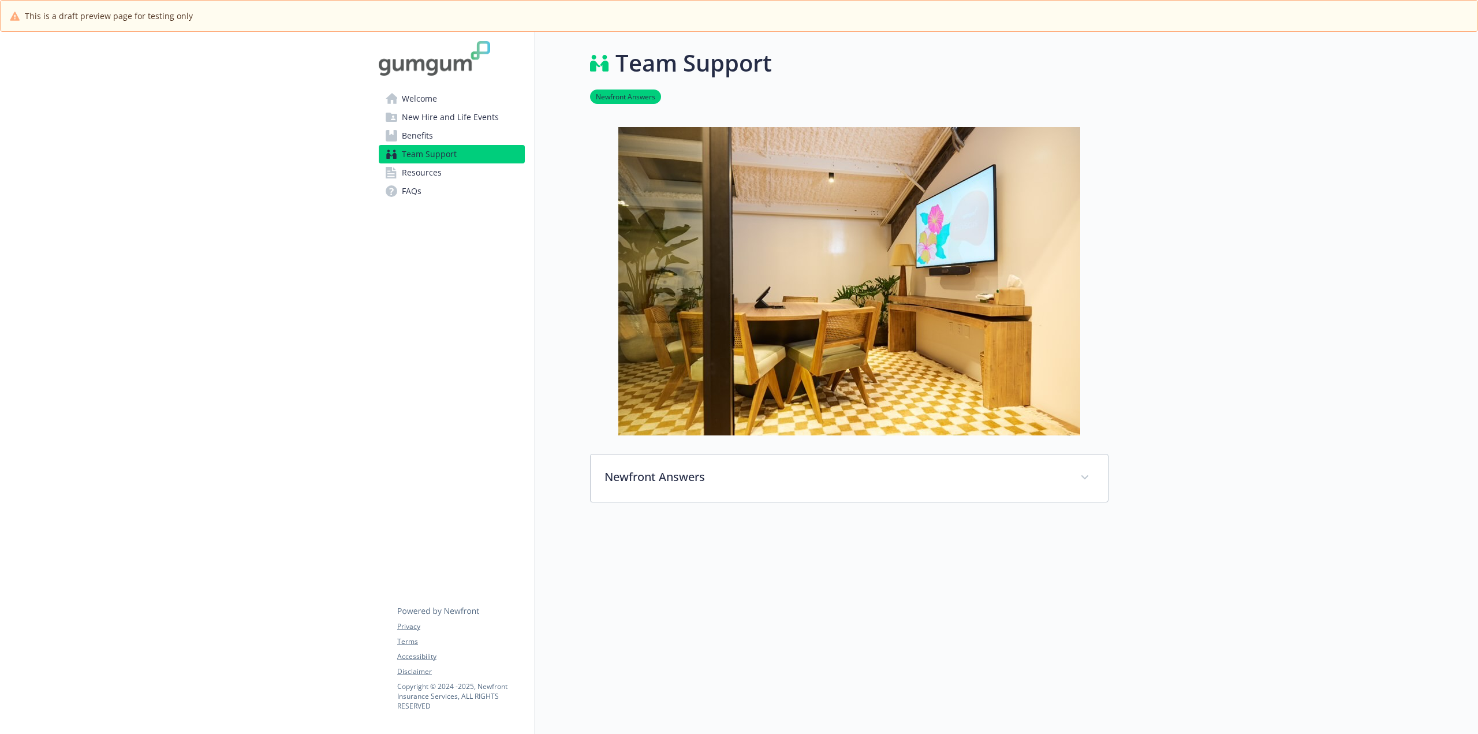
click at [427, 171] on span "Resources" at bounding box center [422, 172] width 40 height 18
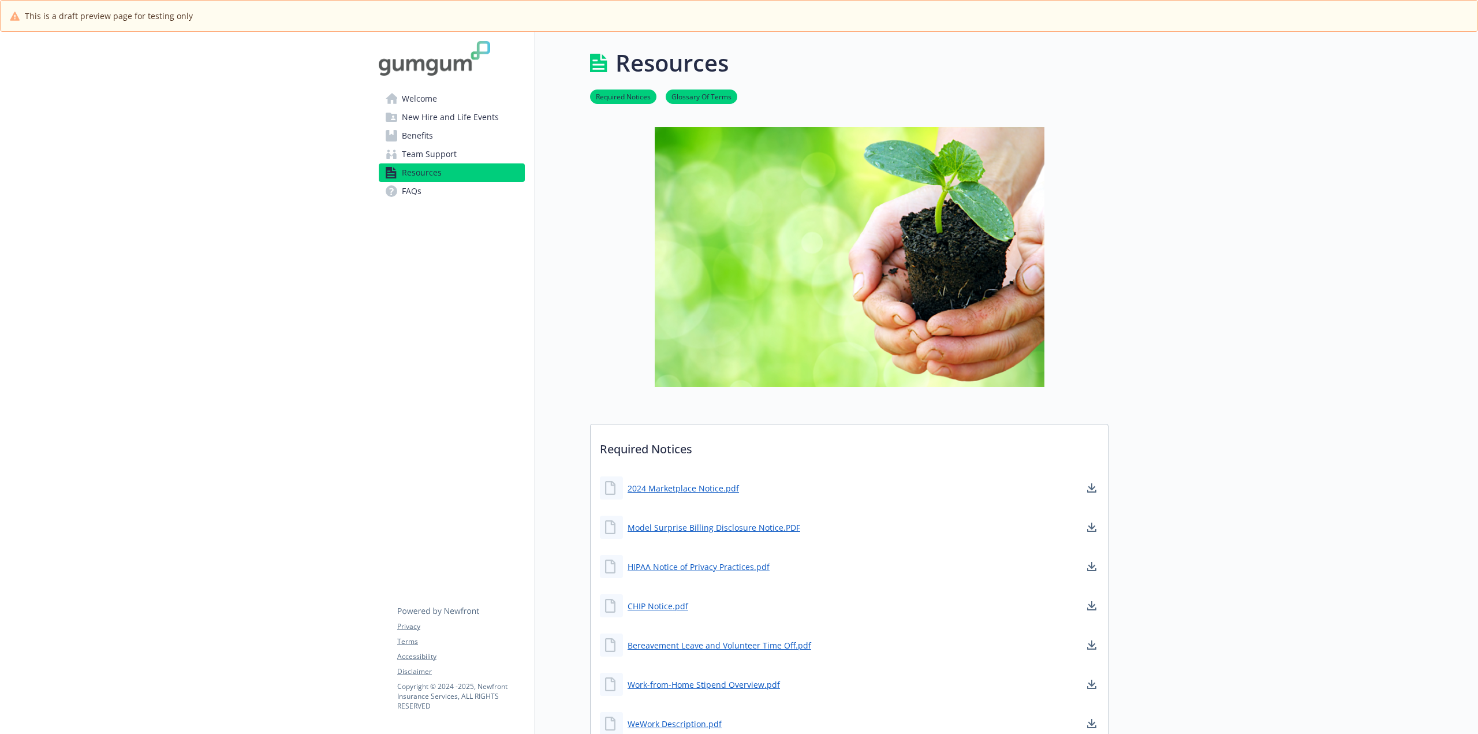
click at [459, 158] on link "Team Support" at bounding box center [452, 154] width 146 height 18
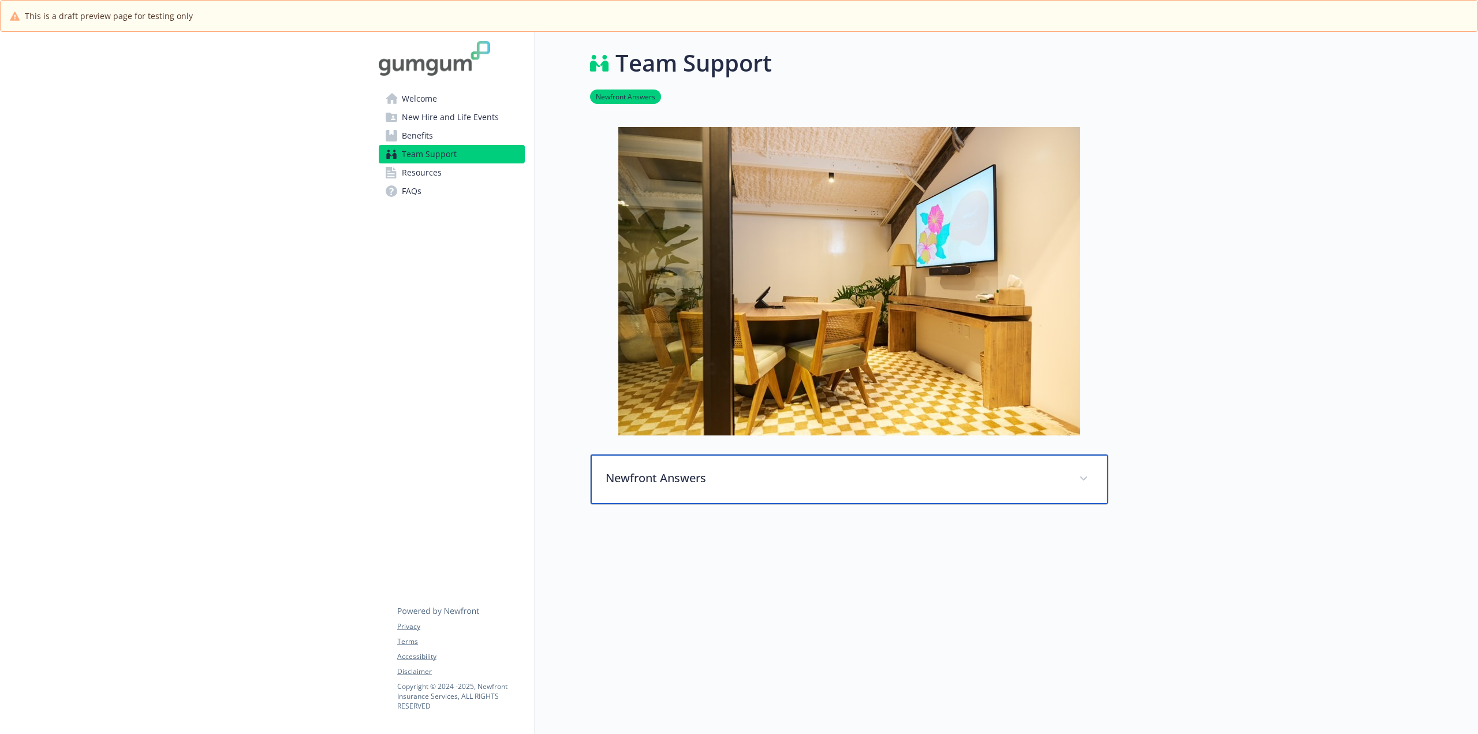
click at [698, 473] on p "Newfront Answers" at bounding box center [834, 477] width 459 height 17
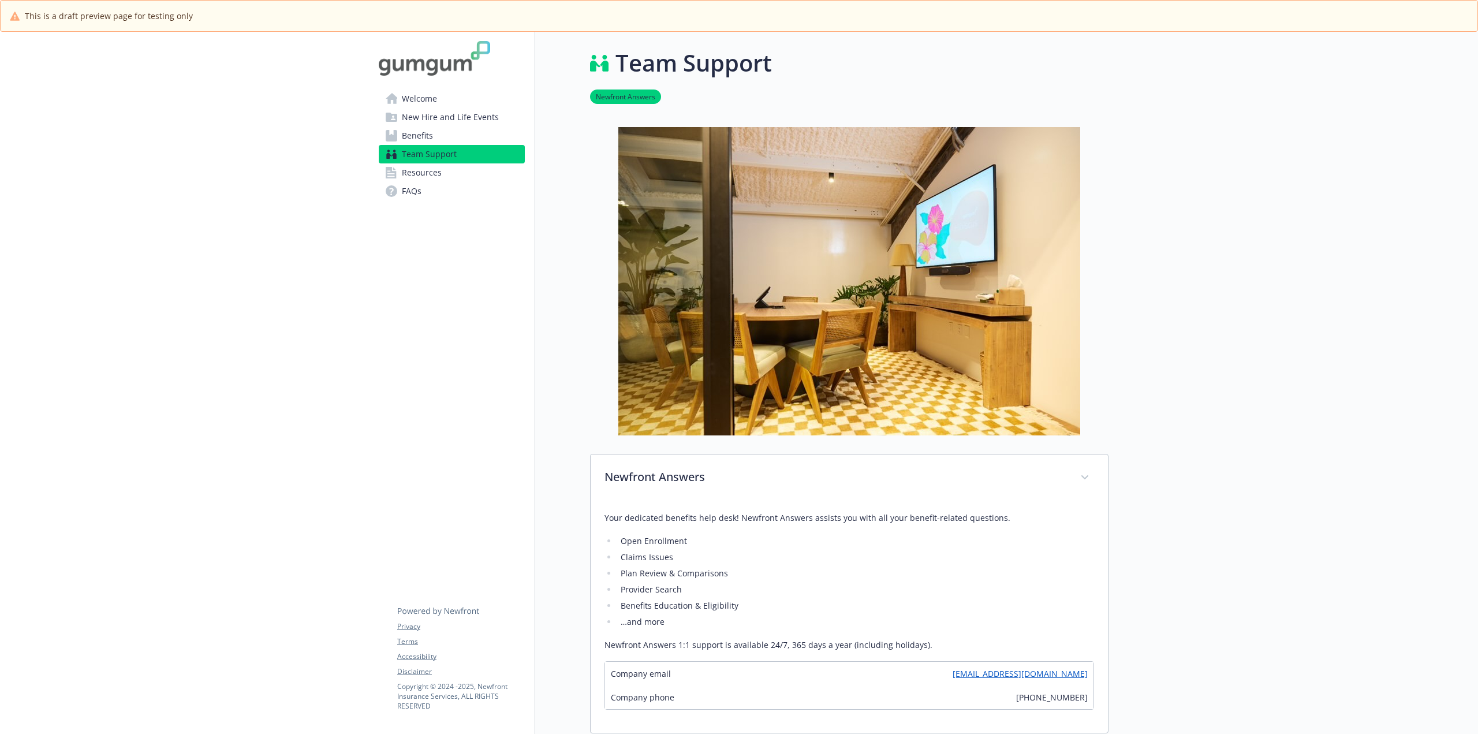
click at [416, 137] on span "Benefits" at bounding box center [417, 135] width 31 height 18
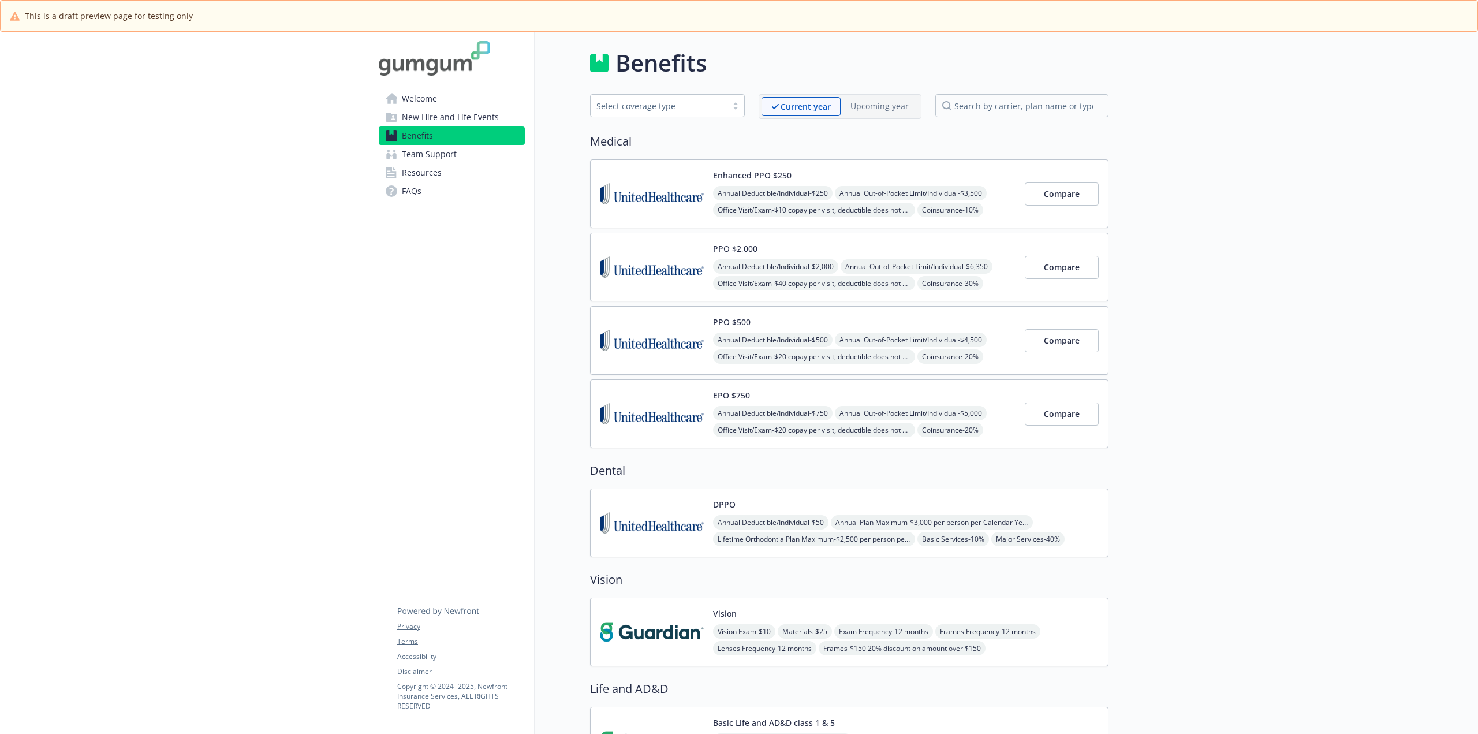
click at [458, 117] on span "New Hire and Life Events" at bounding box center [450, 117] width 97 height 18
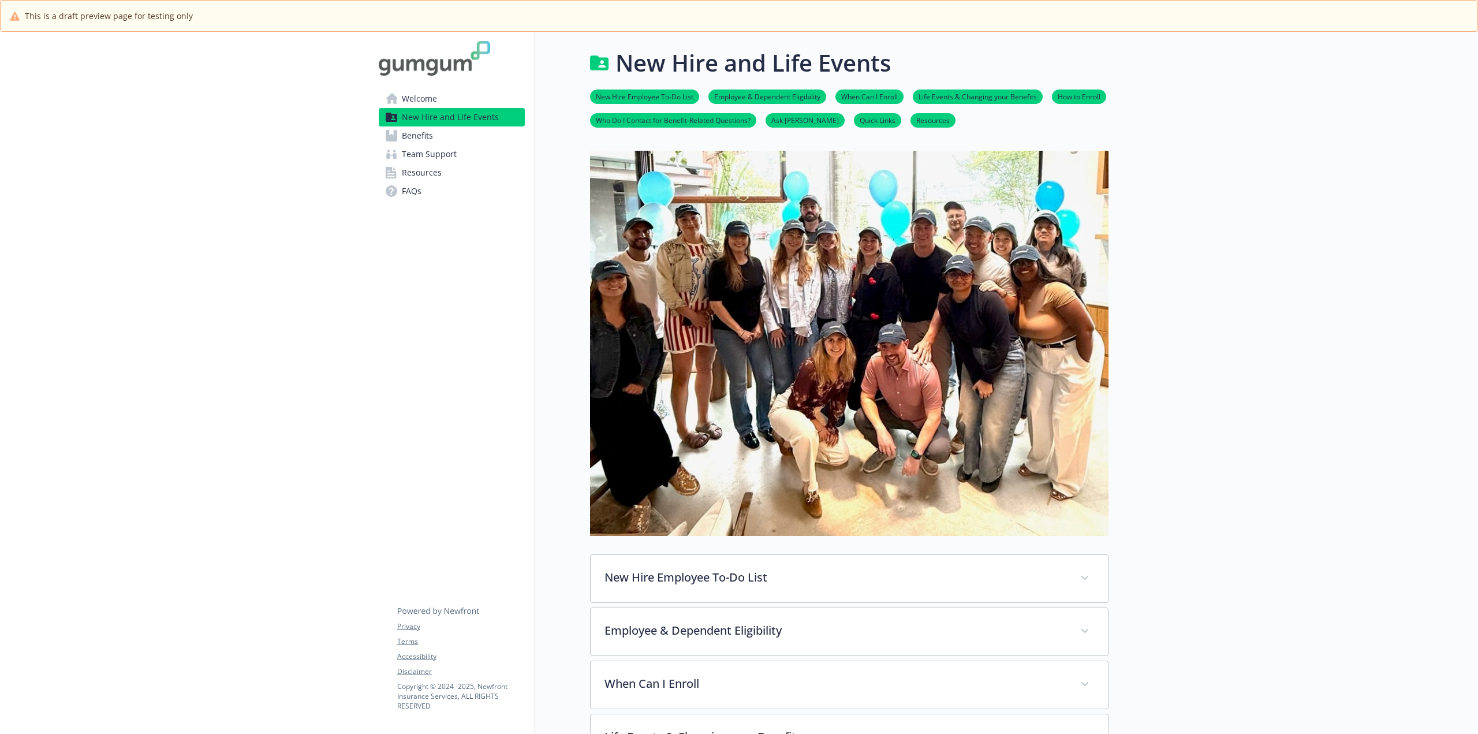
click at [418, 99] on span "Welcome" at bounding box center [419, 98] width 35 height 18
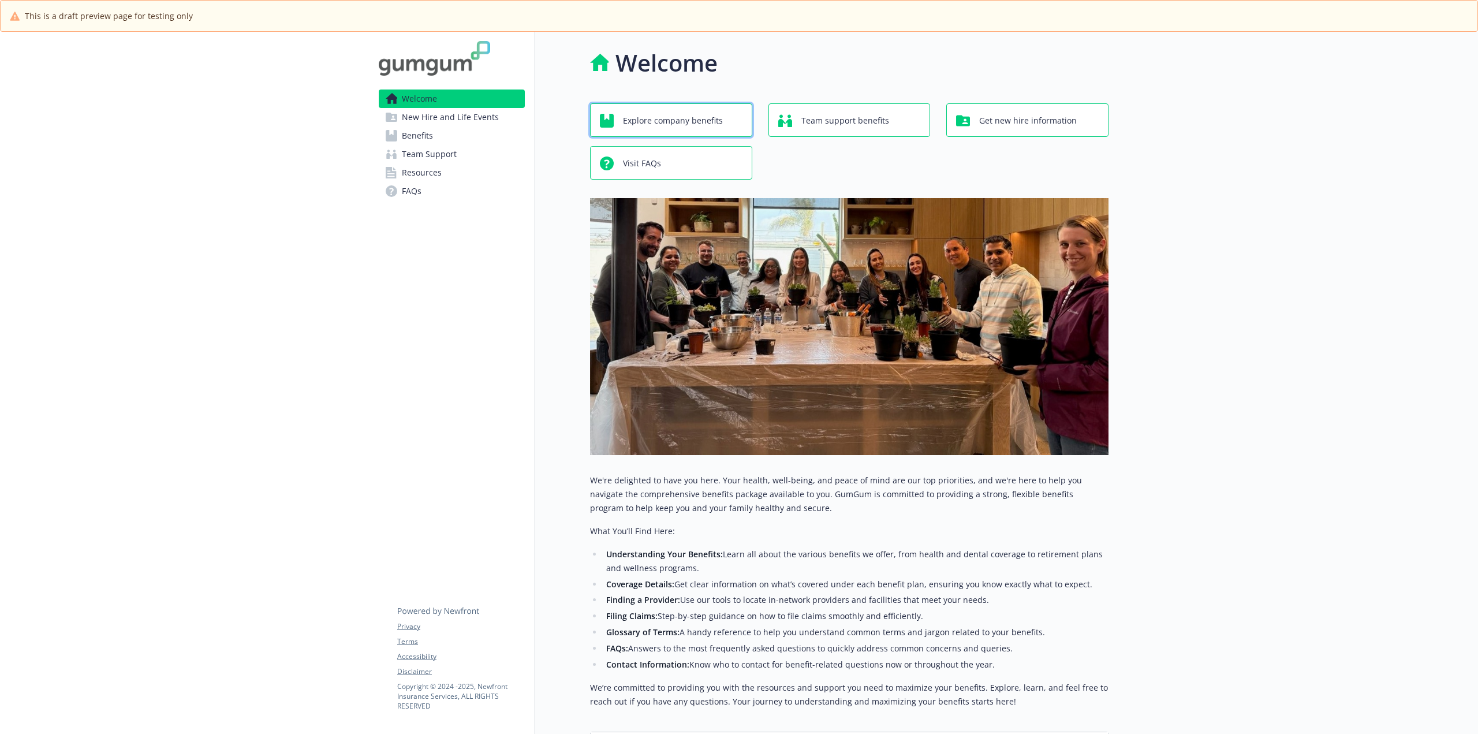
click at [690, 118] on span "Explore company benefits" at bounding box center [673, 121] width 100 height 22
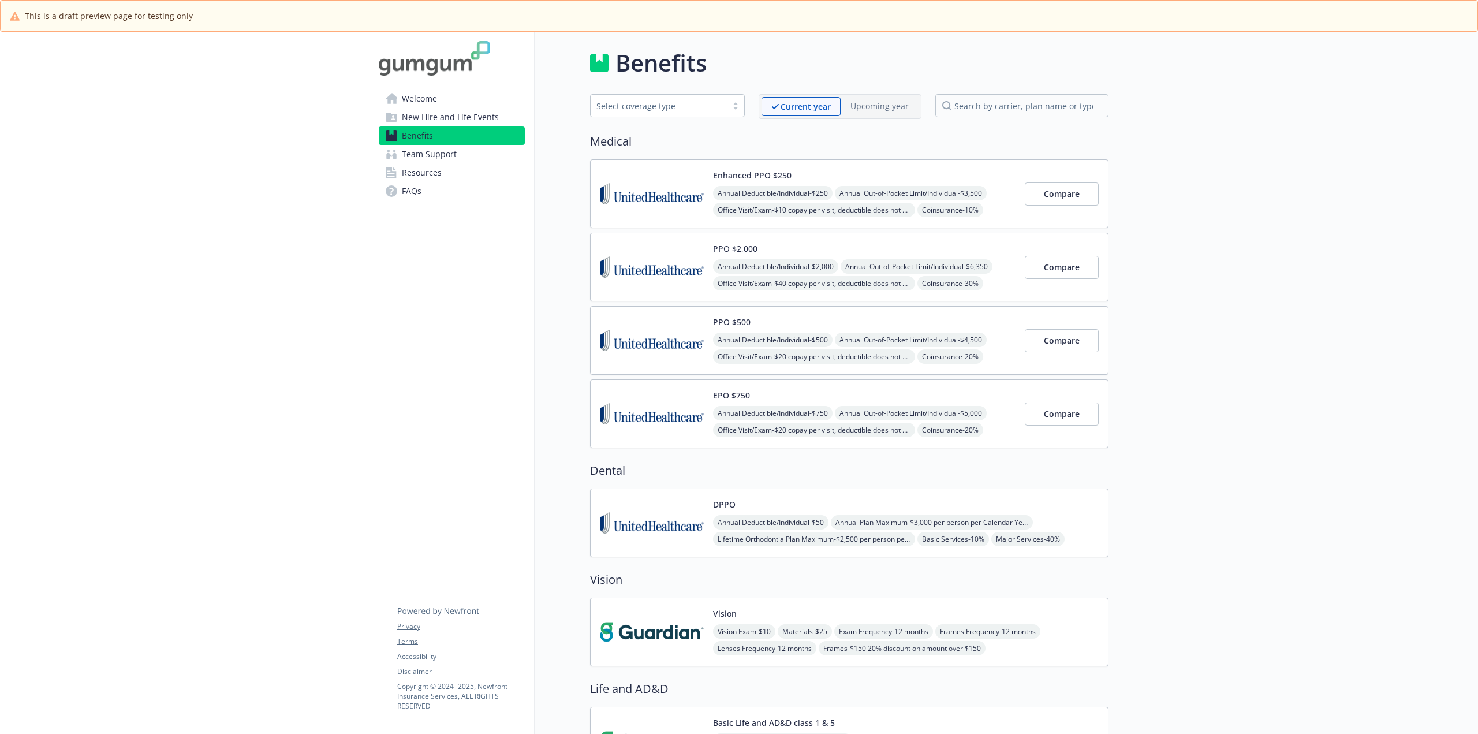
click at [421, 139] on span "Benefits" at bounding box center [417, 135] width 31 height 18
click at [413, 93] on span "Welcome" at bounding box center [419, 98] width 35 height 18
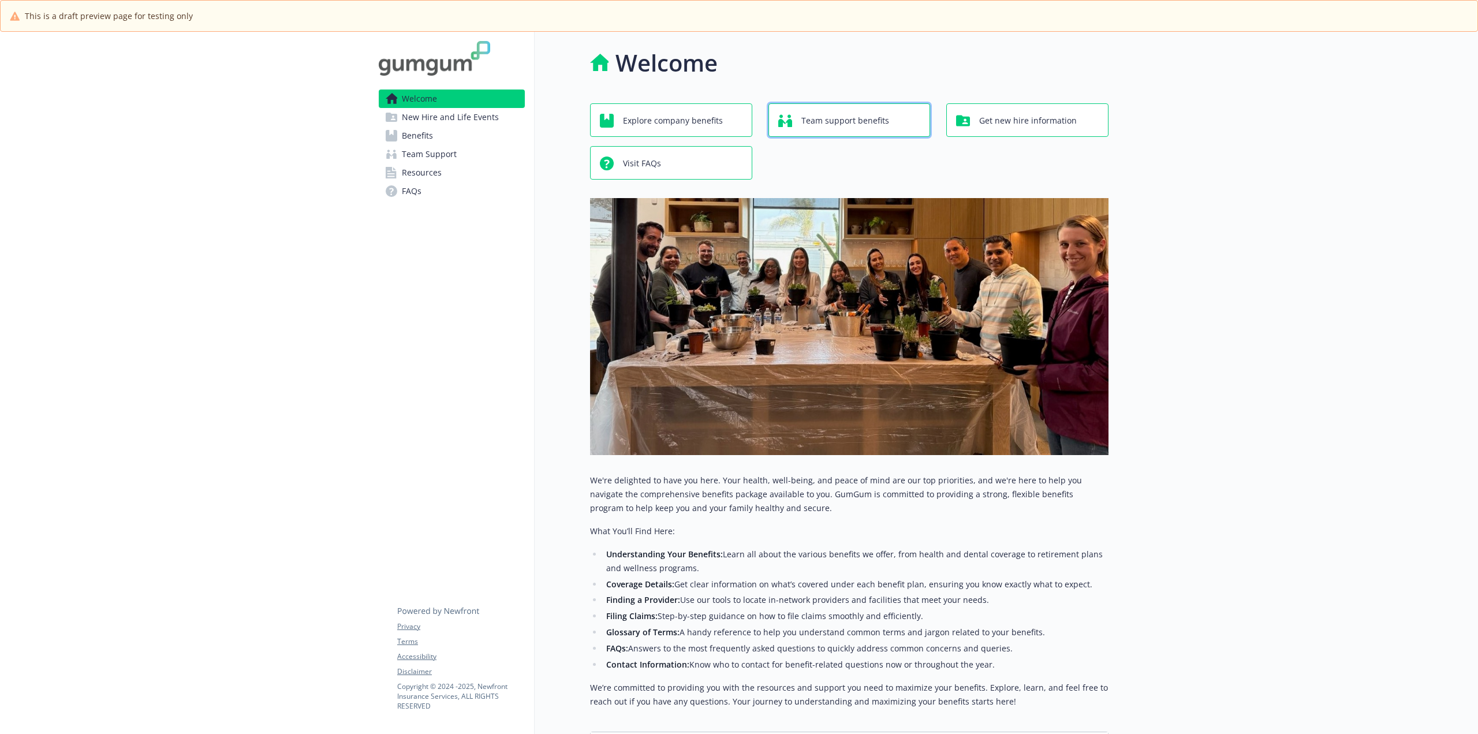
click at [879, 117] on span "Team support benefits" at bounding box center [845, 121] width 88 height 22
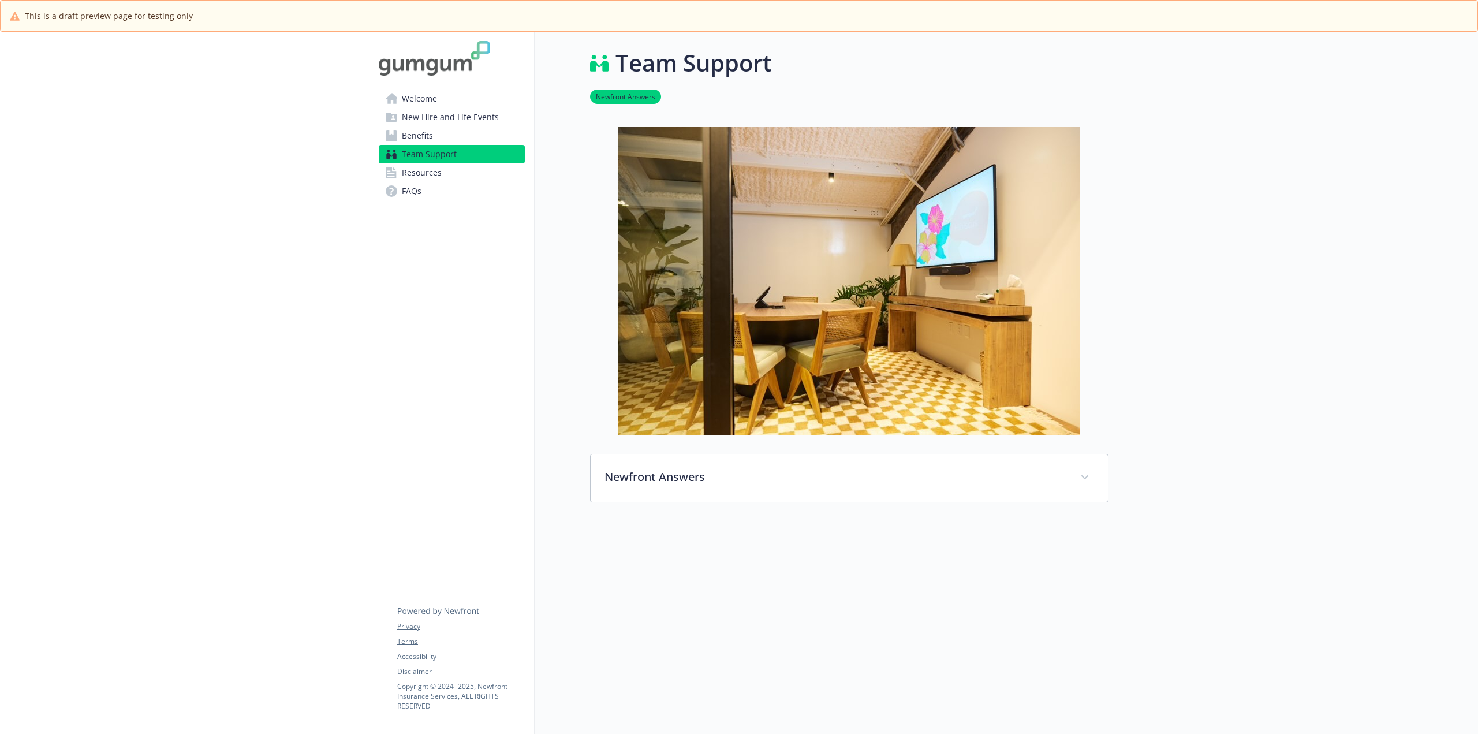
click at [426, 101] on span "Welcome" at bounding box center [419, 98] width 35 height 18
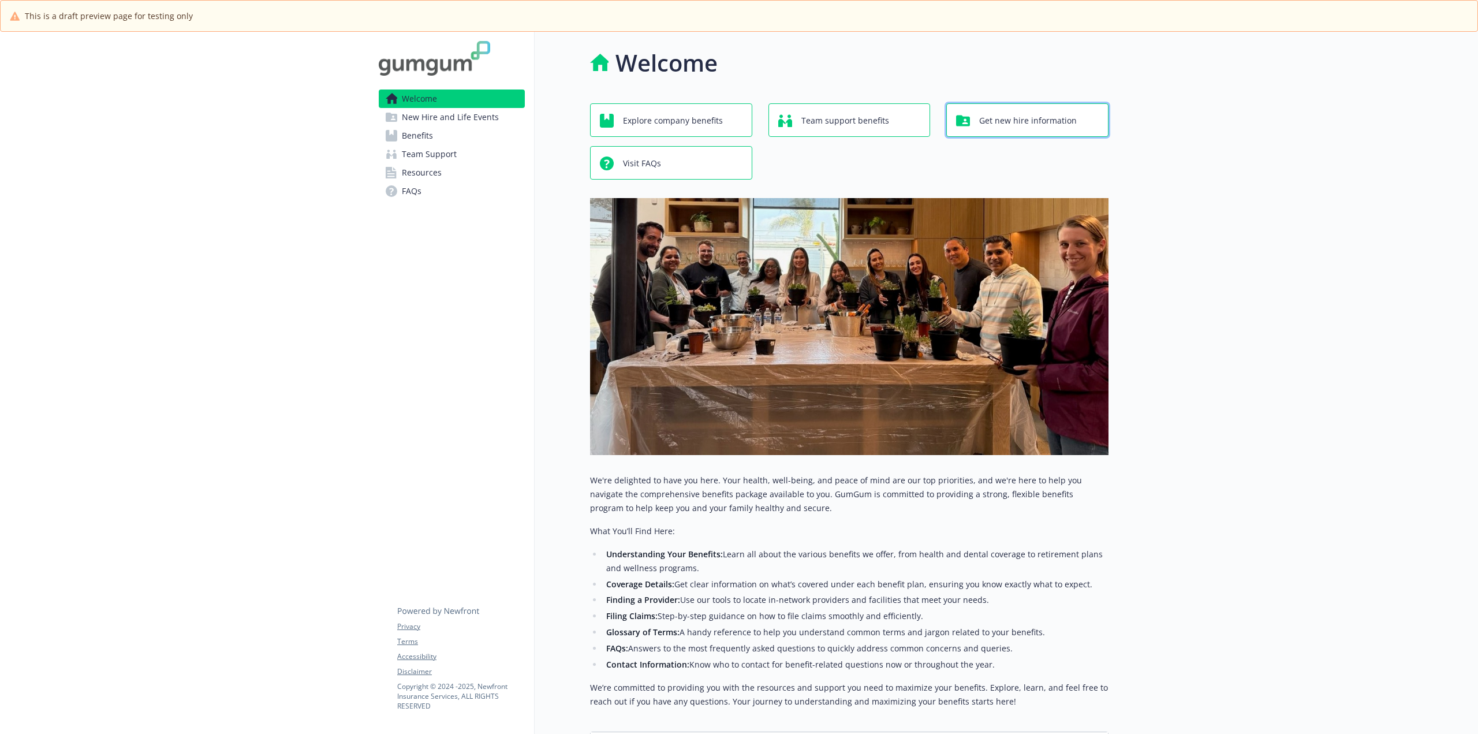
click at [1060, 119] on span "Get new hire information" at bounding box center [1028, 121] width 98 height 22
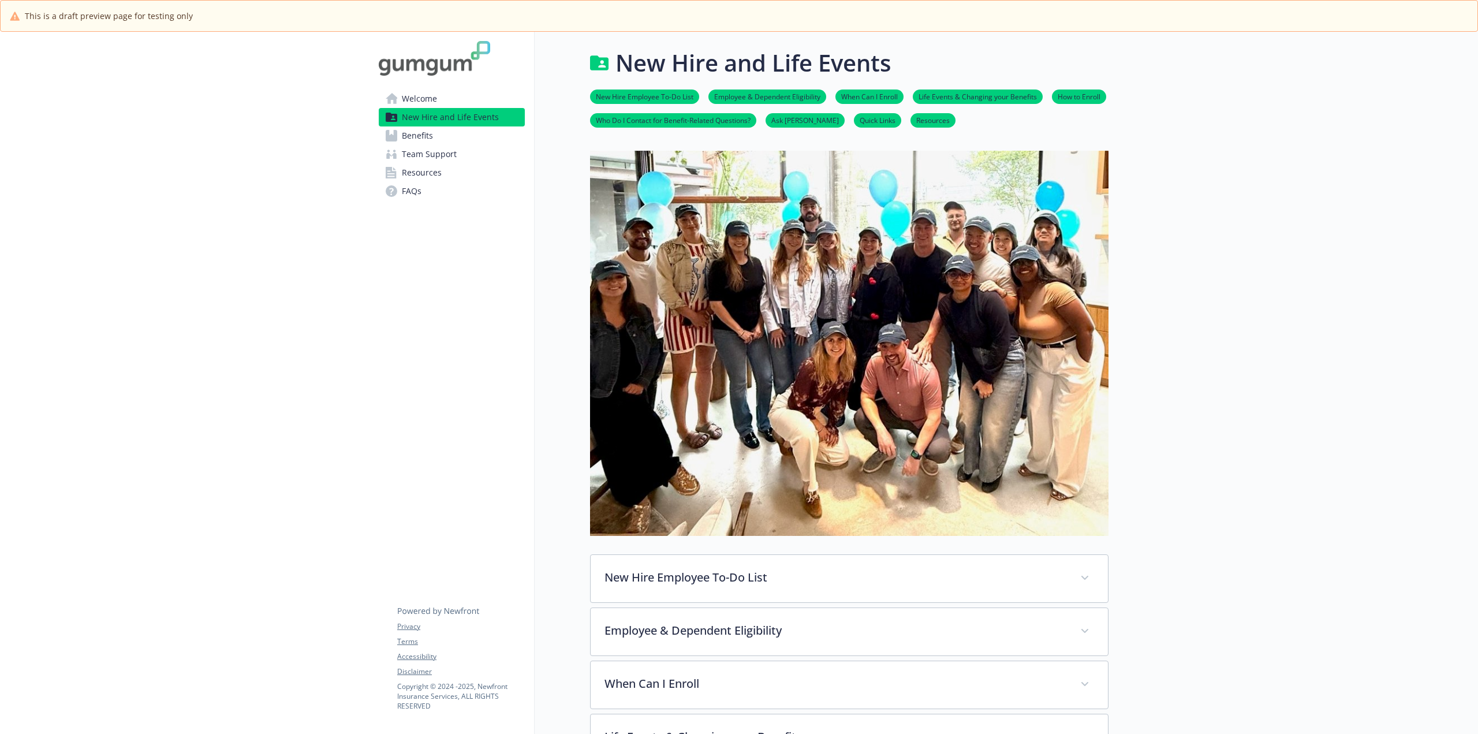
click at [410, 135] on span "Benefits" at bounding box center [417, 135] width 31 height 18
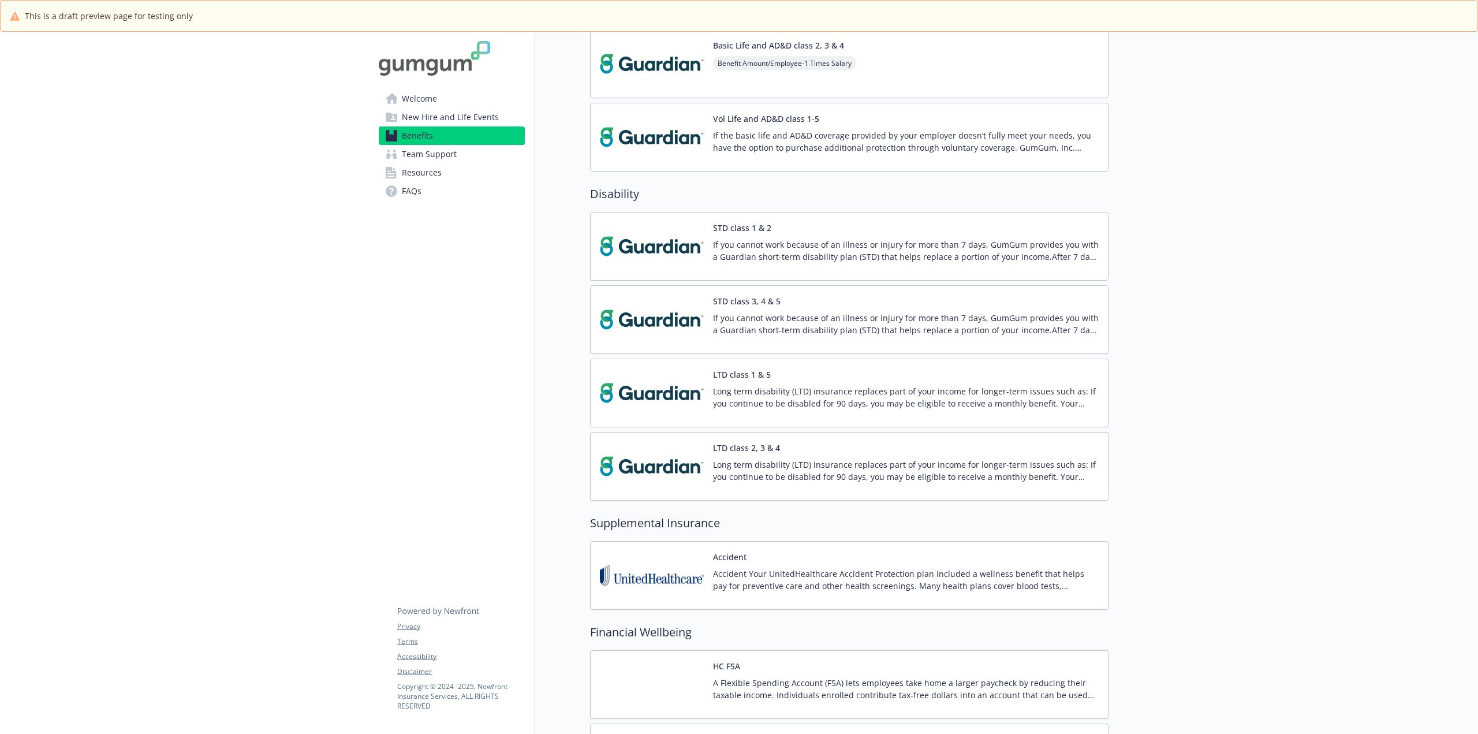
scroll to position [808, 0]
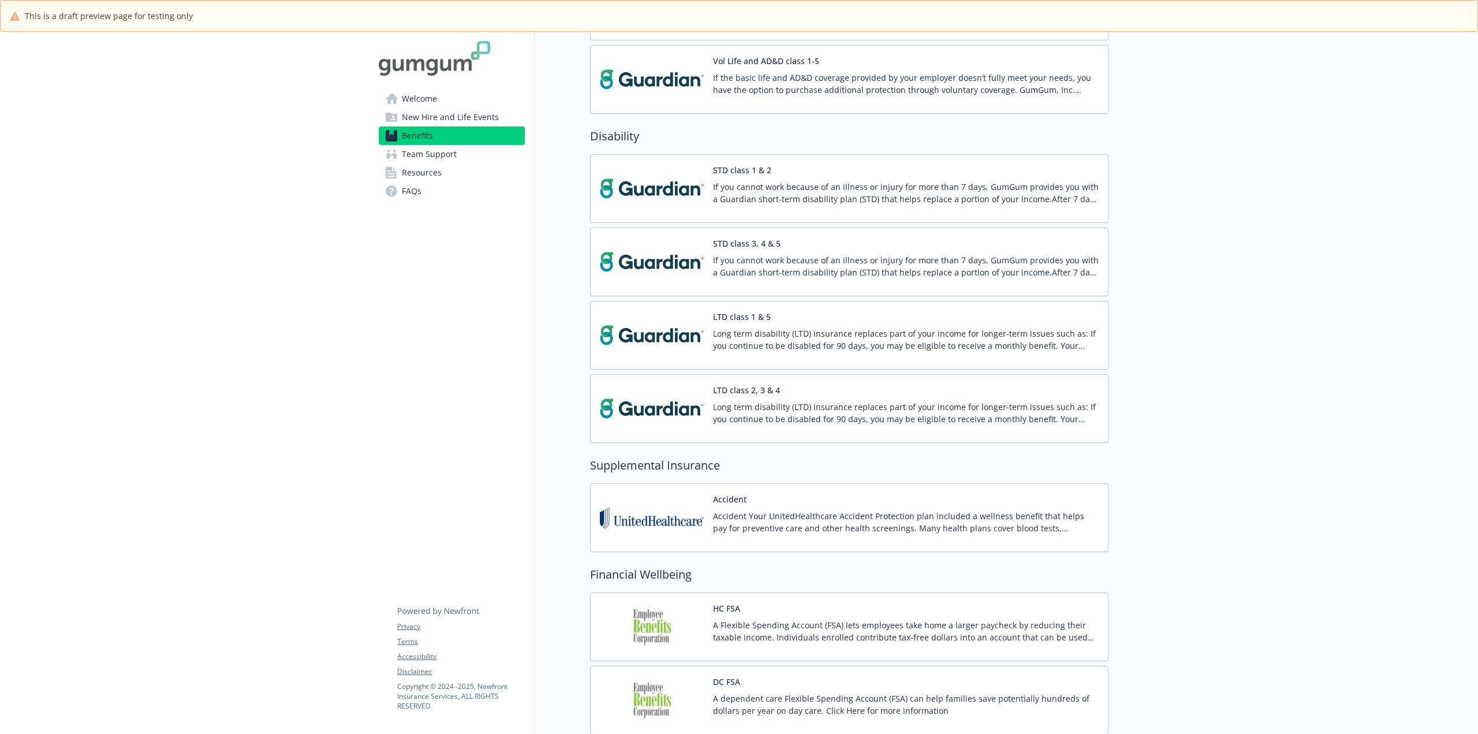
click at [433, 96] on span "Welcome" at bounding box center [419, 98] width 35 height 18
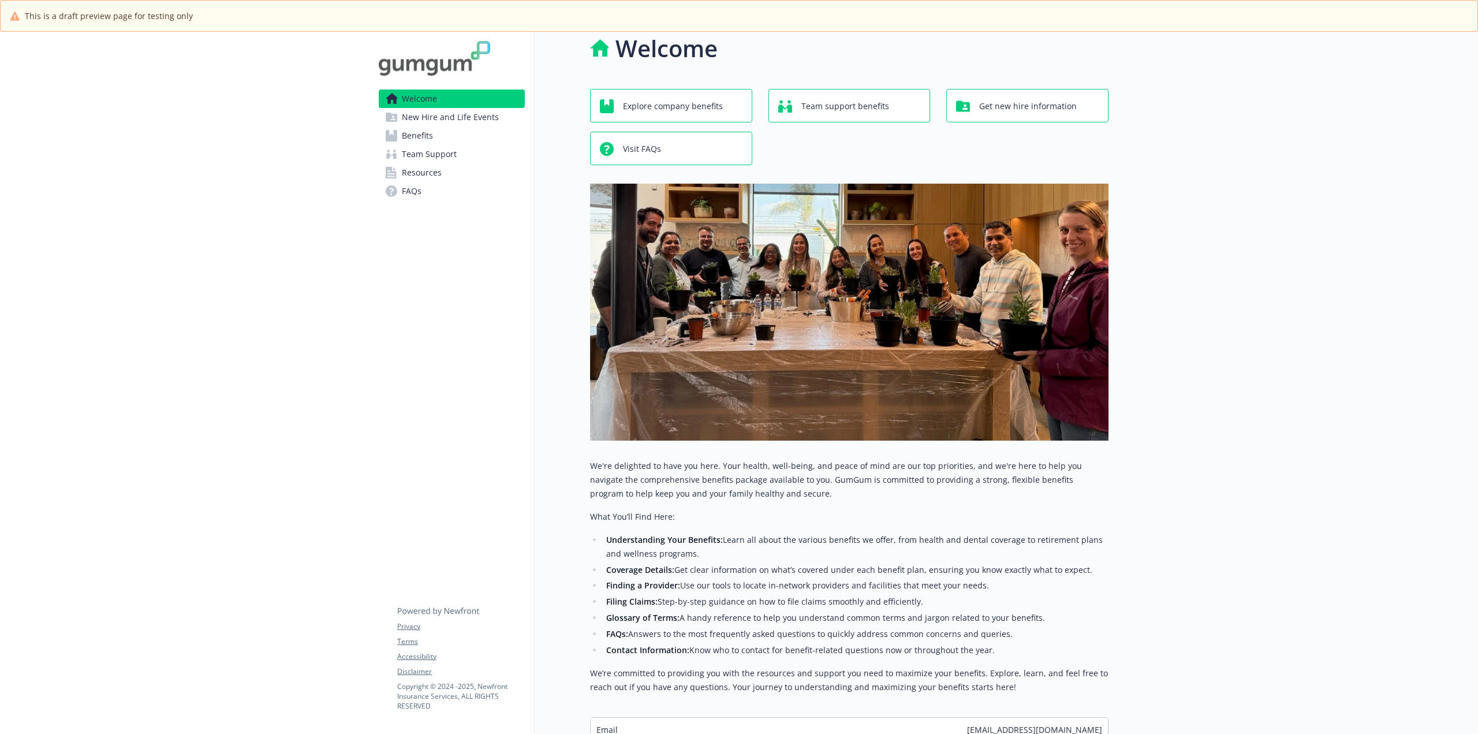
scroll to position [3, 0]
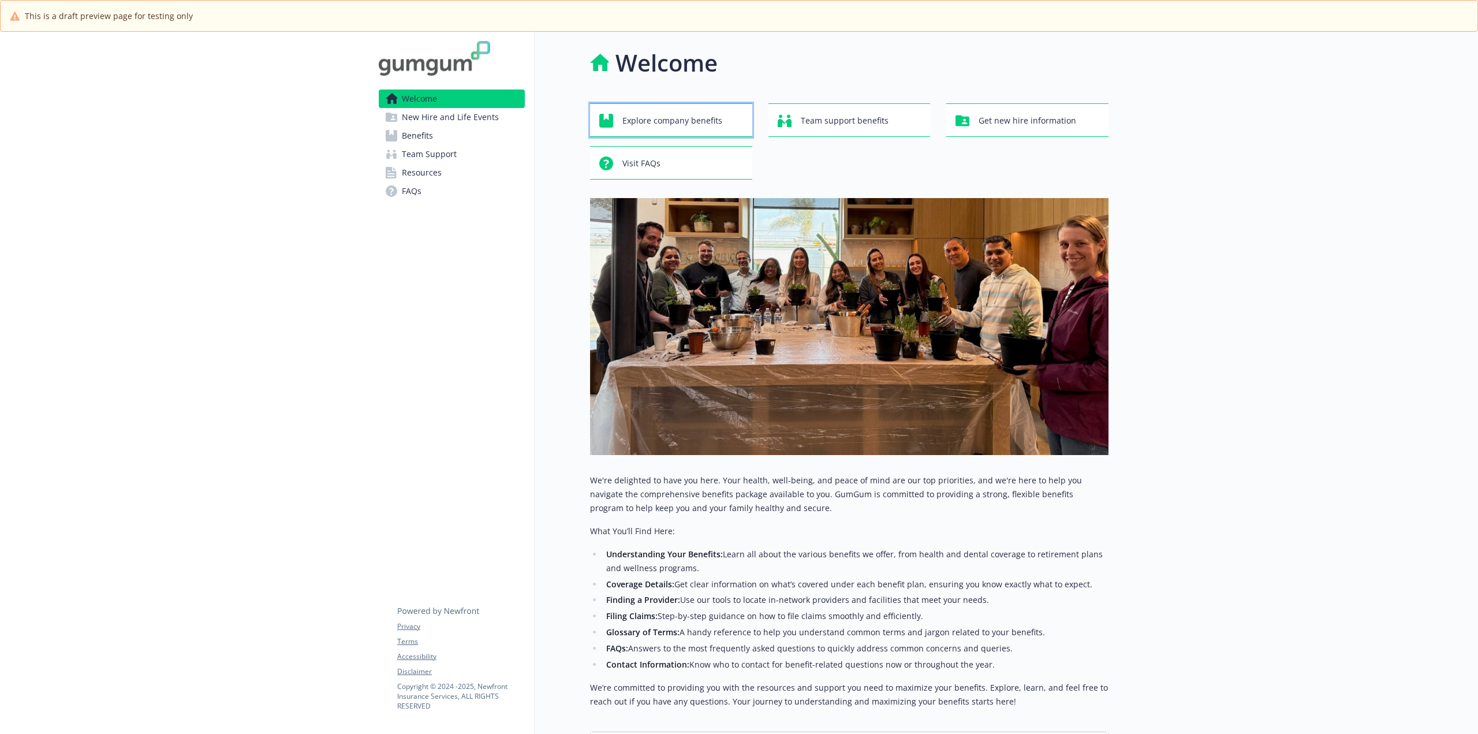
click at [691, 122] on span "Explore company benefits" at bounding box center [672, 121] width 100 height 22
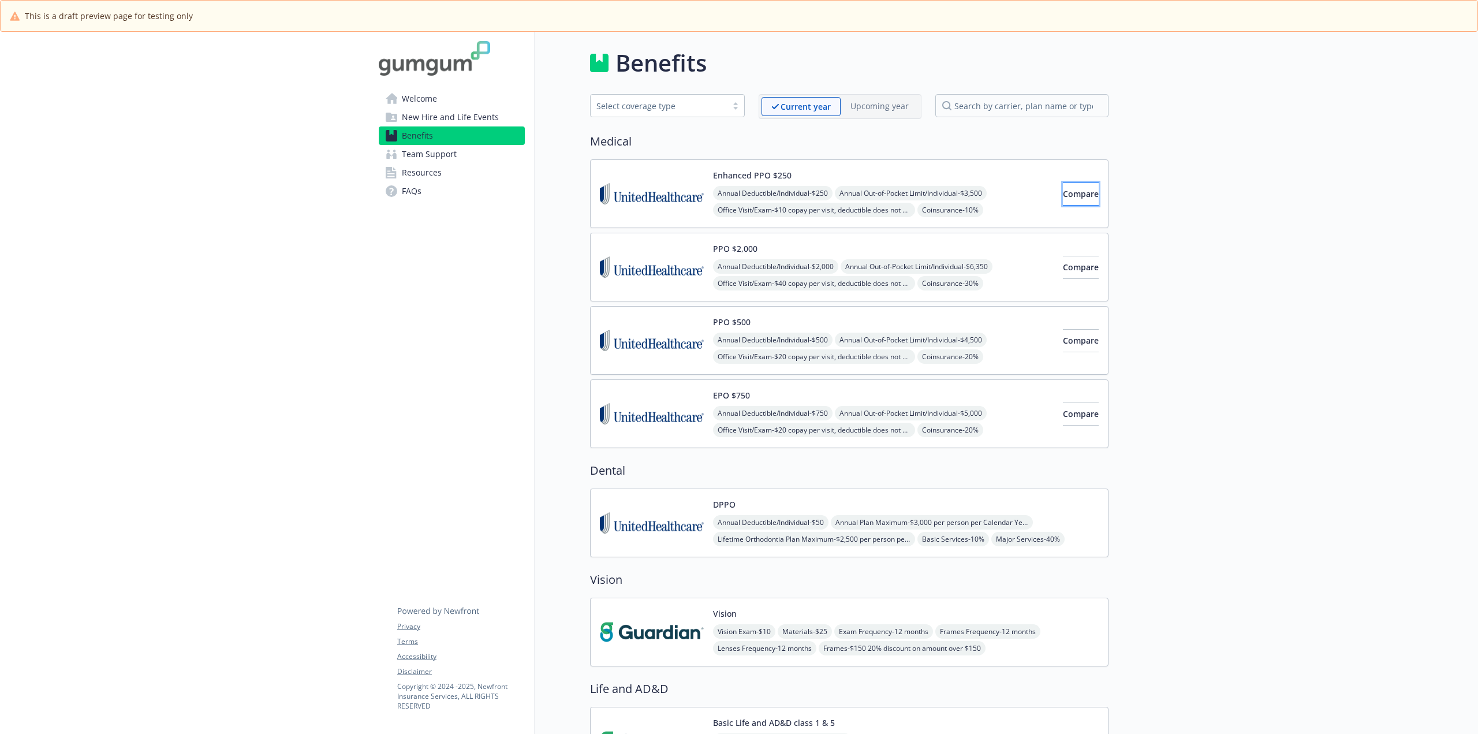
click at [1075, 186] on button "Compare" at bounding box center [1081, 193] width 36 height 23
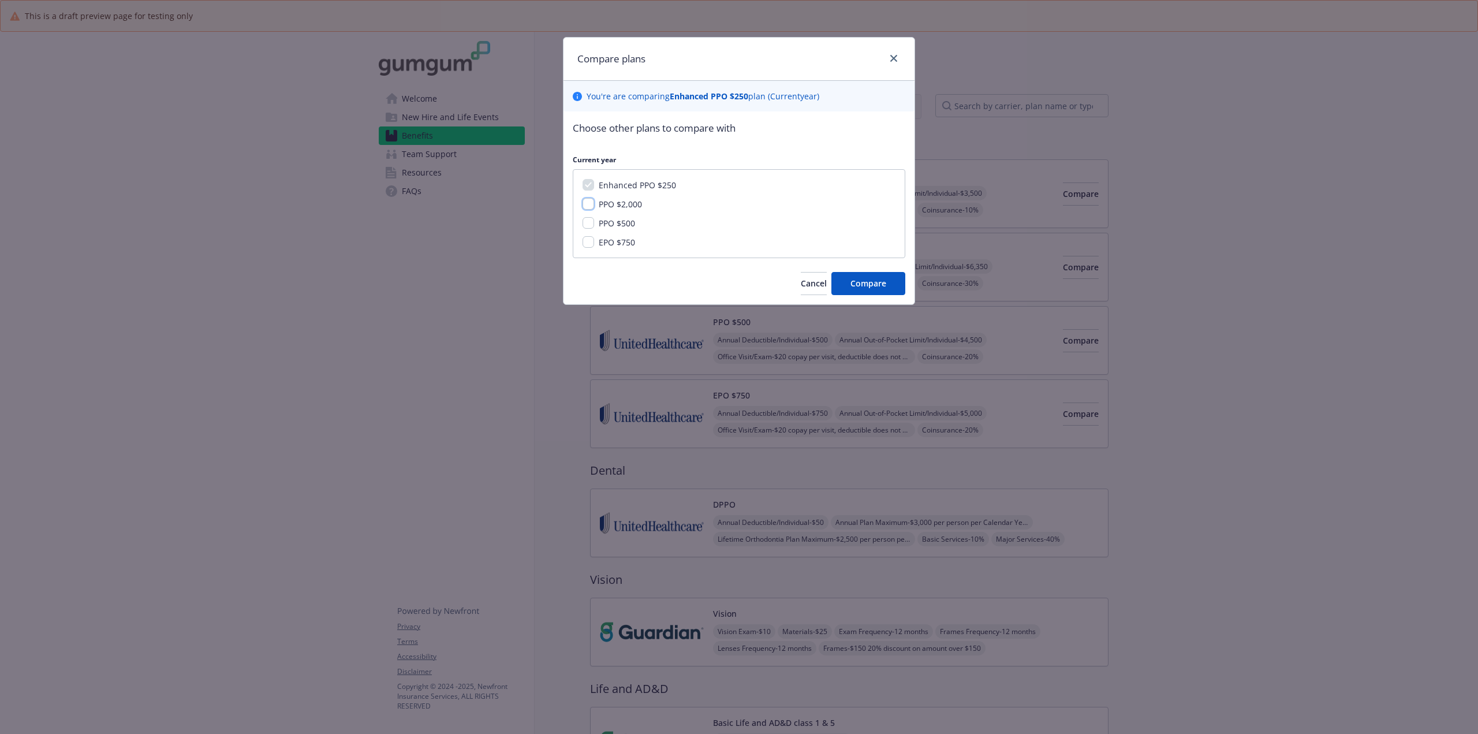
click at [587, 199] on input "PPO $2,000" at bounding box center [588, 204] width 12 height 12
checkbox input "true"
click at [889, 290] on button "Compare" at bounding box center [868, 283] width 74 height 23
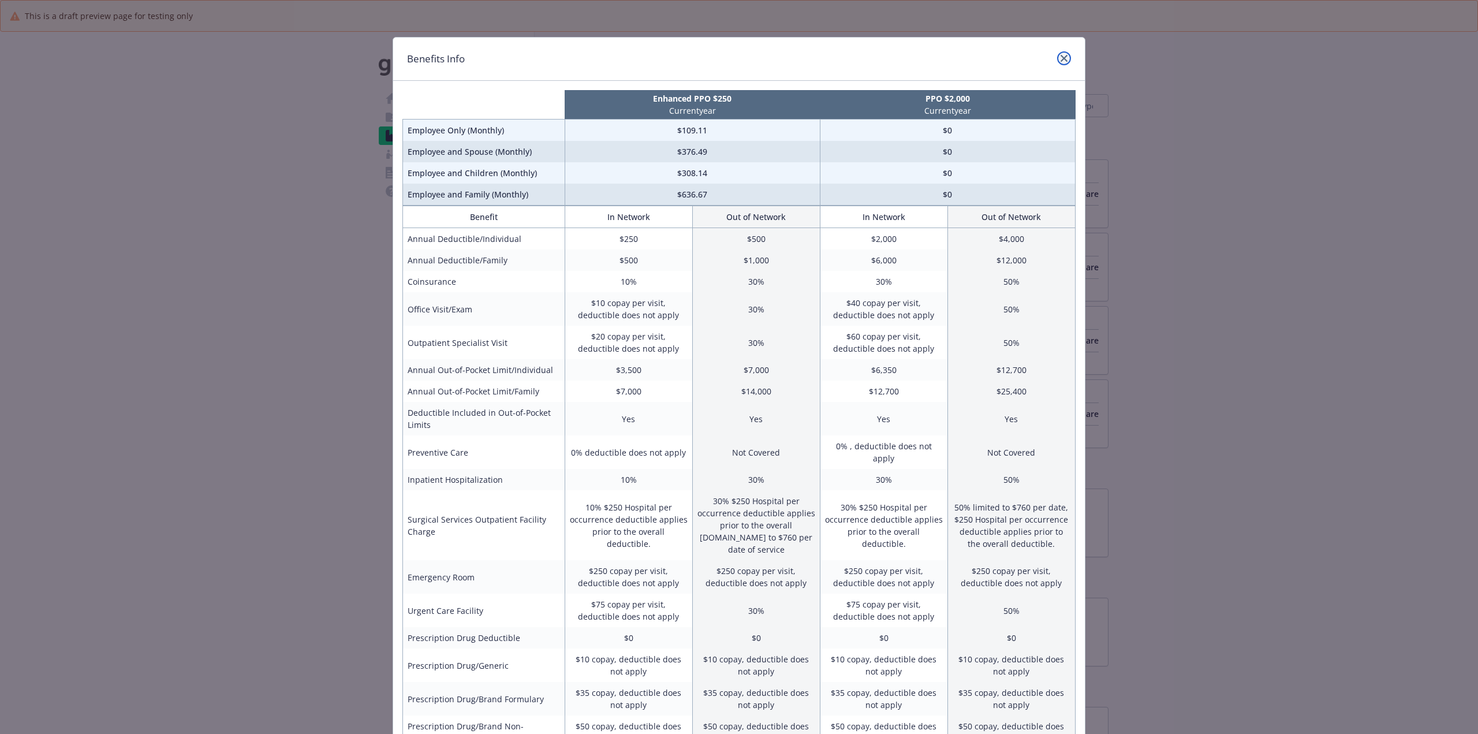
click at [1064, 60] on link "close" at bounding box center [1064, 58] width 14 height 14
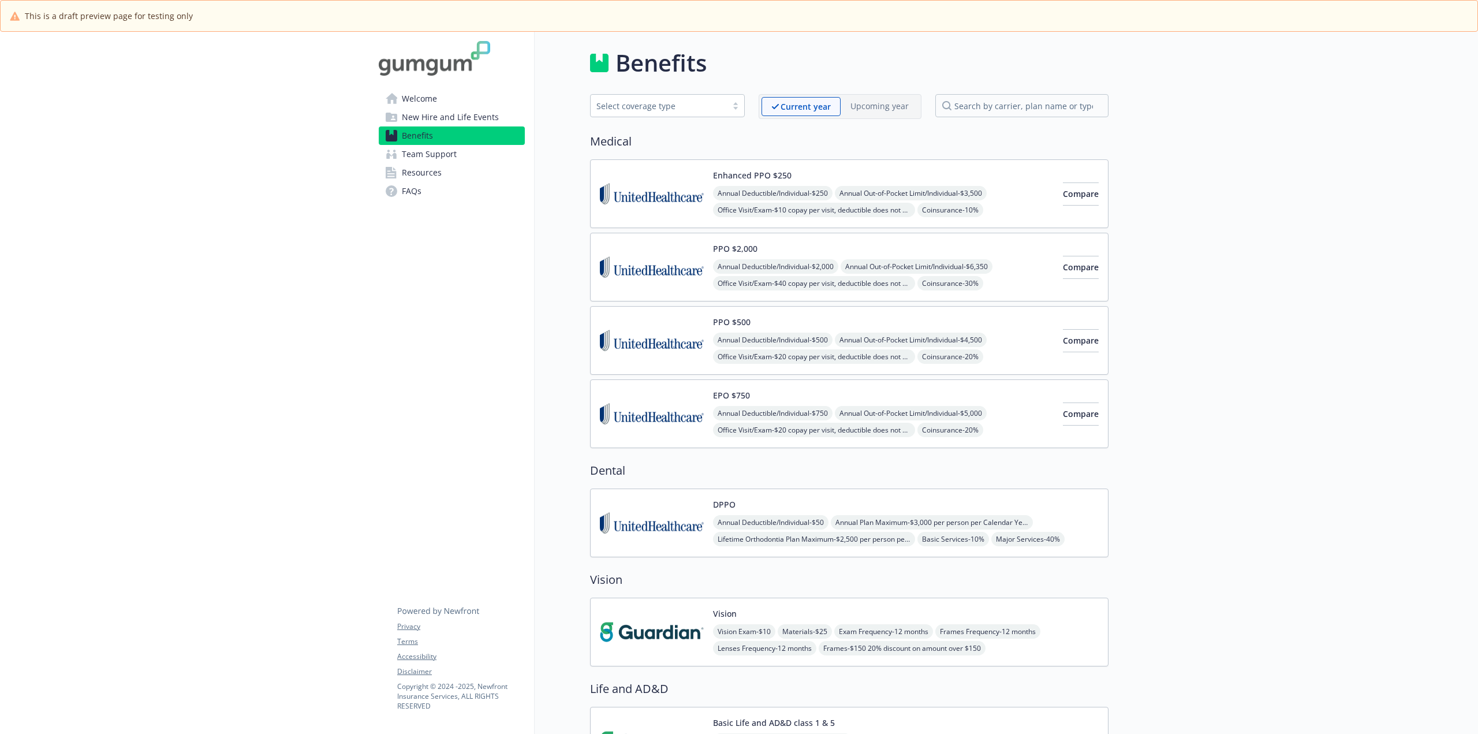
click at [435, 92] on span "Welcome" at bounding box center [419, 98] width 35 height 18
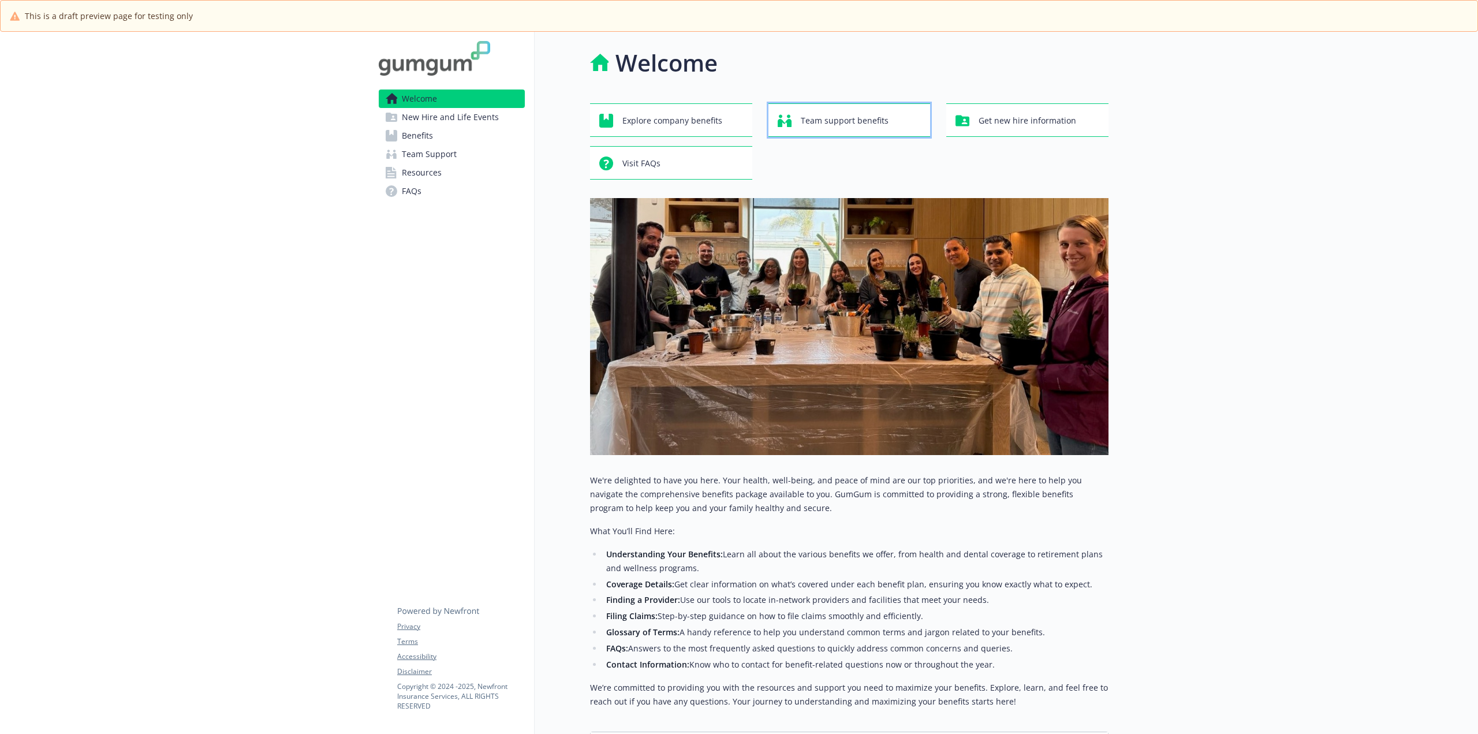
click at [861, 123] on span "Team support benefits" at bounding box center [845, 121] width 88 height 22
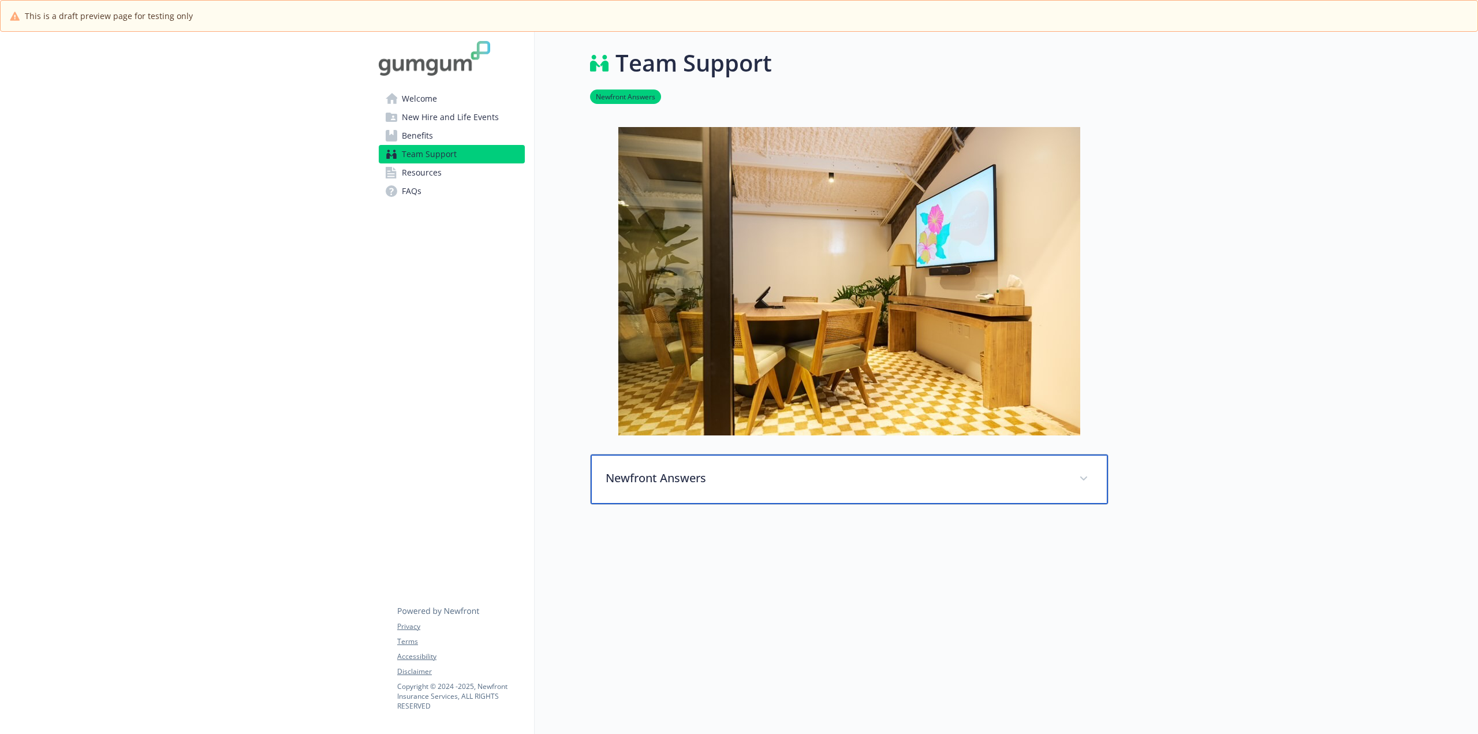
click at [779, 471] on p "Newfront Answers" at bounding box center [834, 477] width 459 height 17
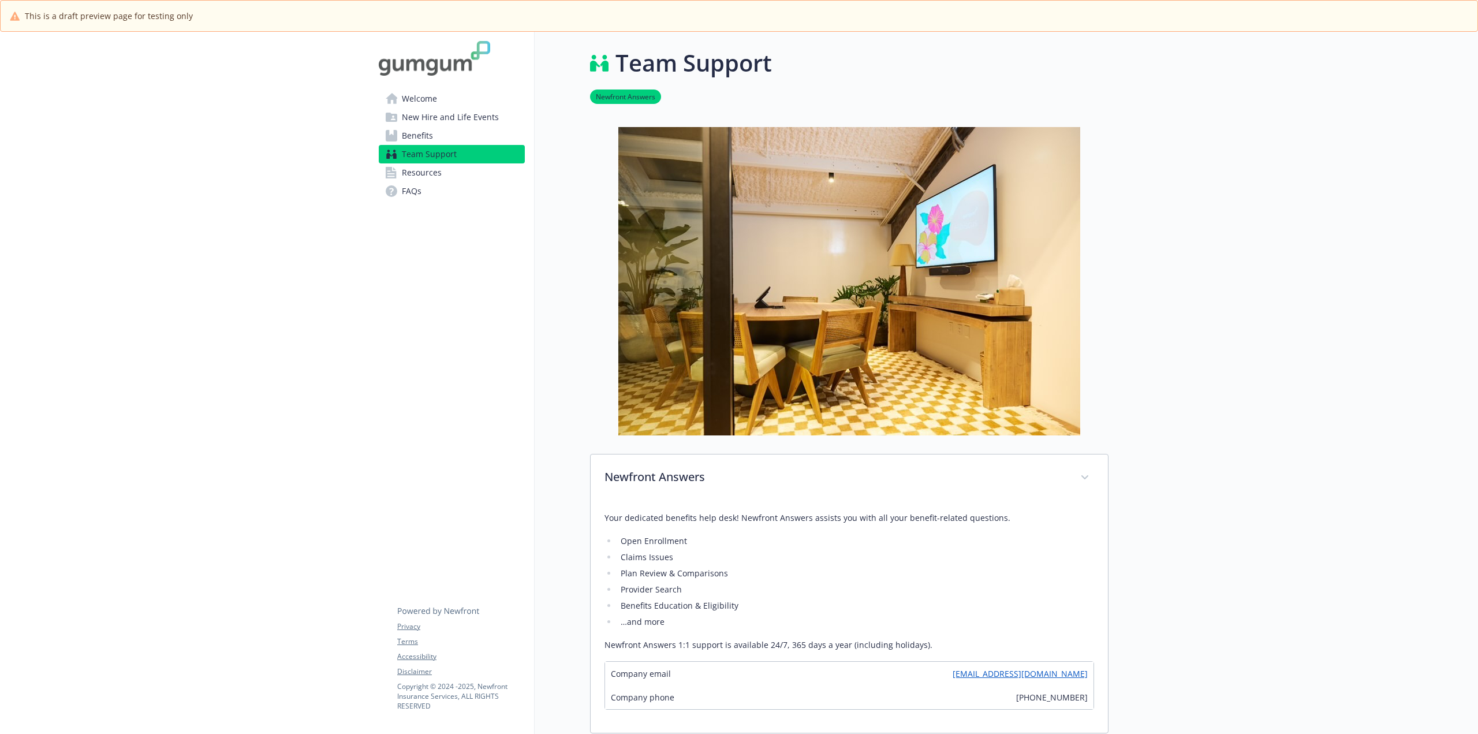
click at [414, 104] on span "Welcome" at bounding box center [419, 98] width 35 height 18
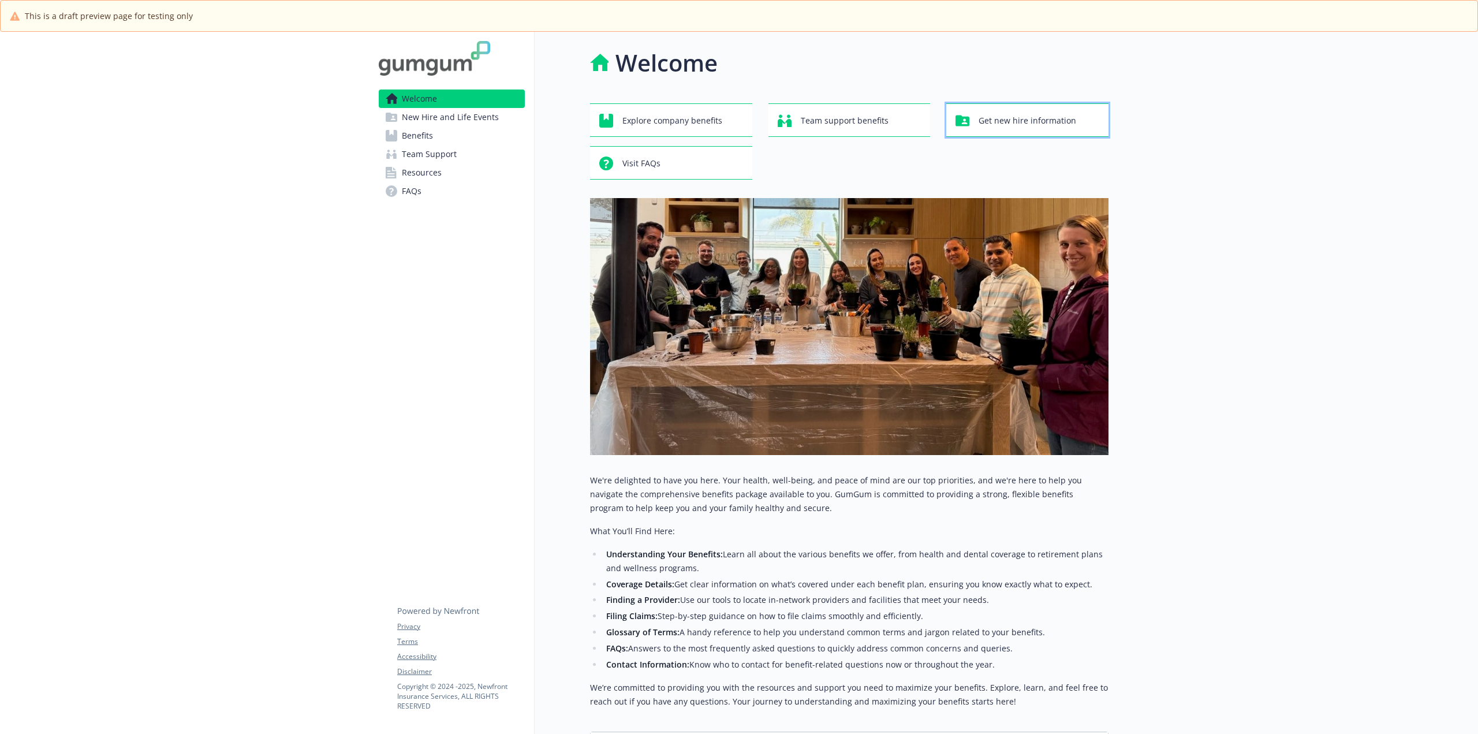
click at [1058, 118] on span "Get new hire information" at bounding box center [1027, 121] width 98 height 22
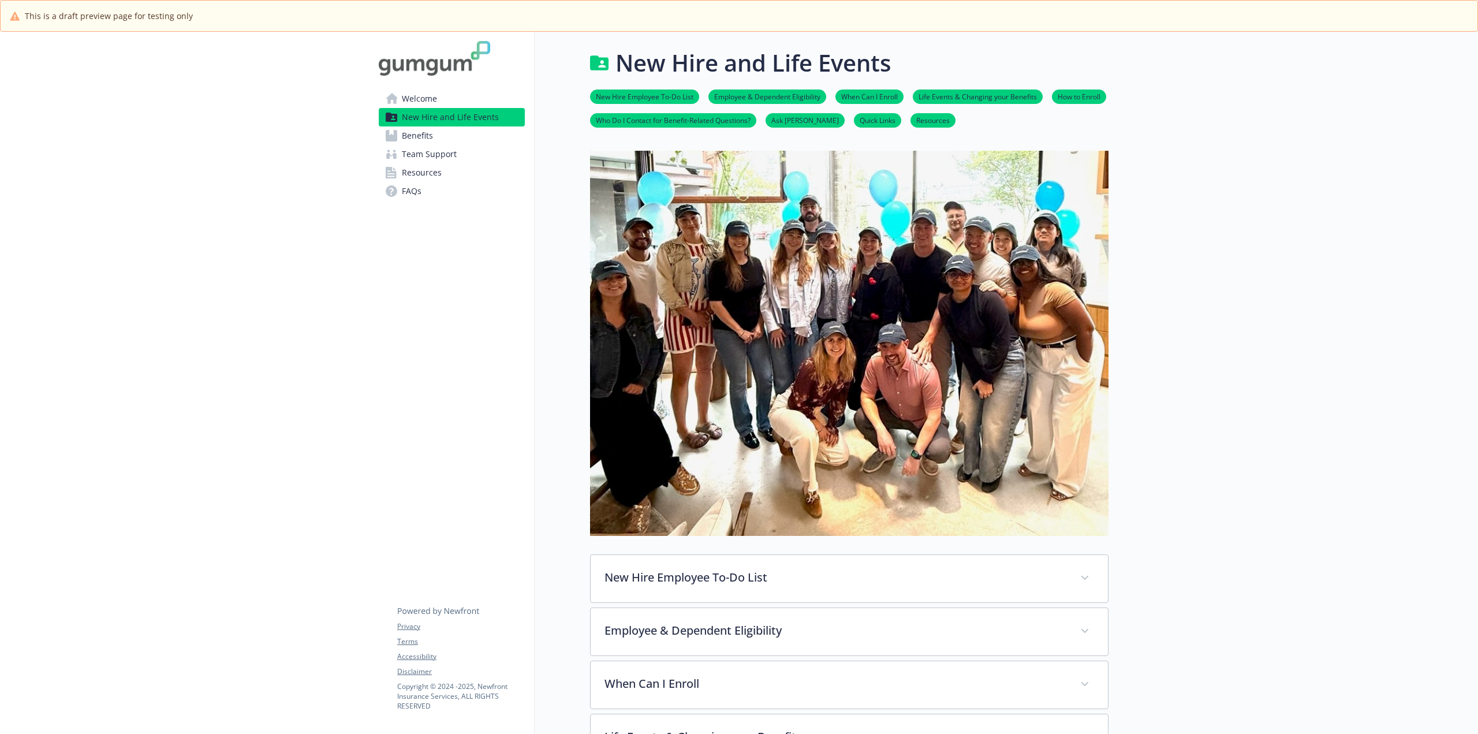
click at [409, 151] on span "Team Support" at bounding box center [429, 154] width 55 height 18
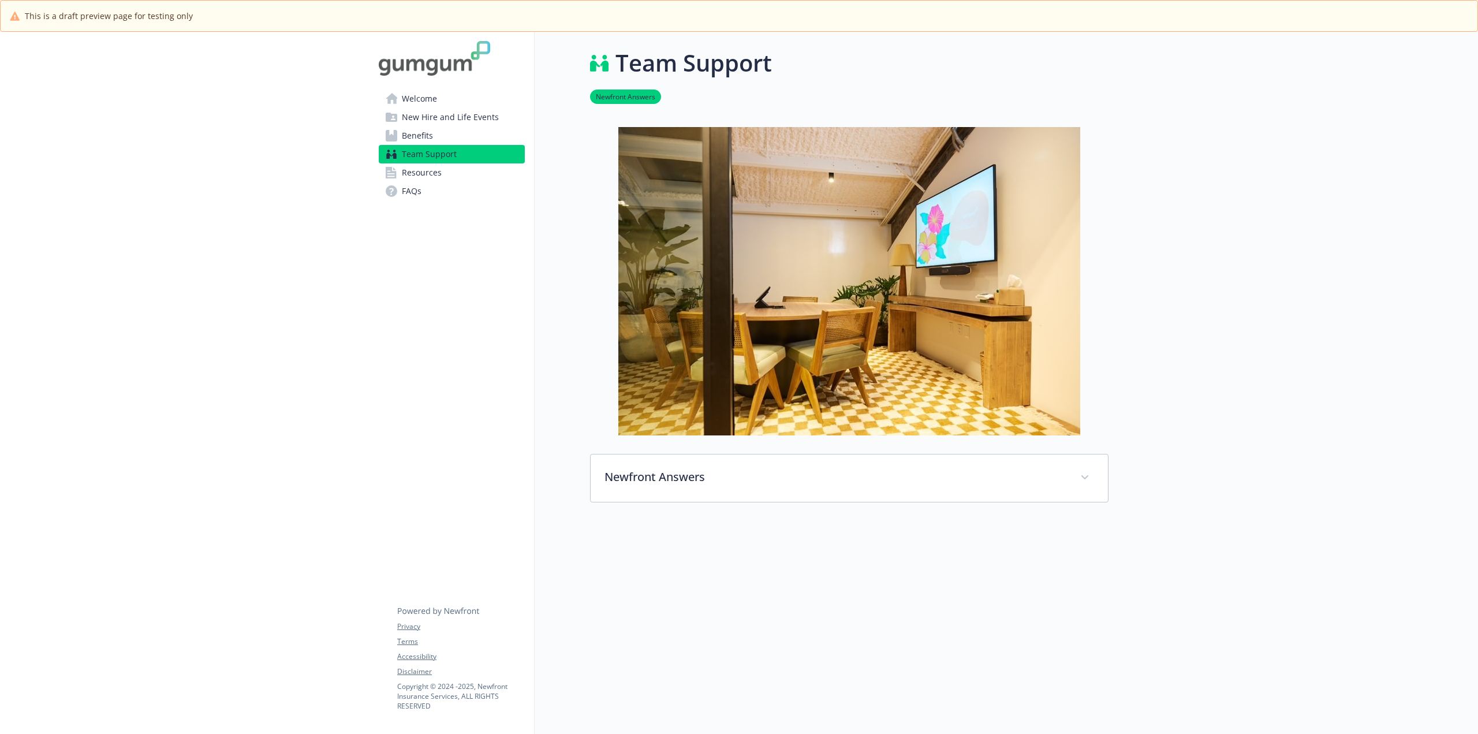
click at [422, 172] on span "Resources" at bounding box center [422, 172] width 40 height 18
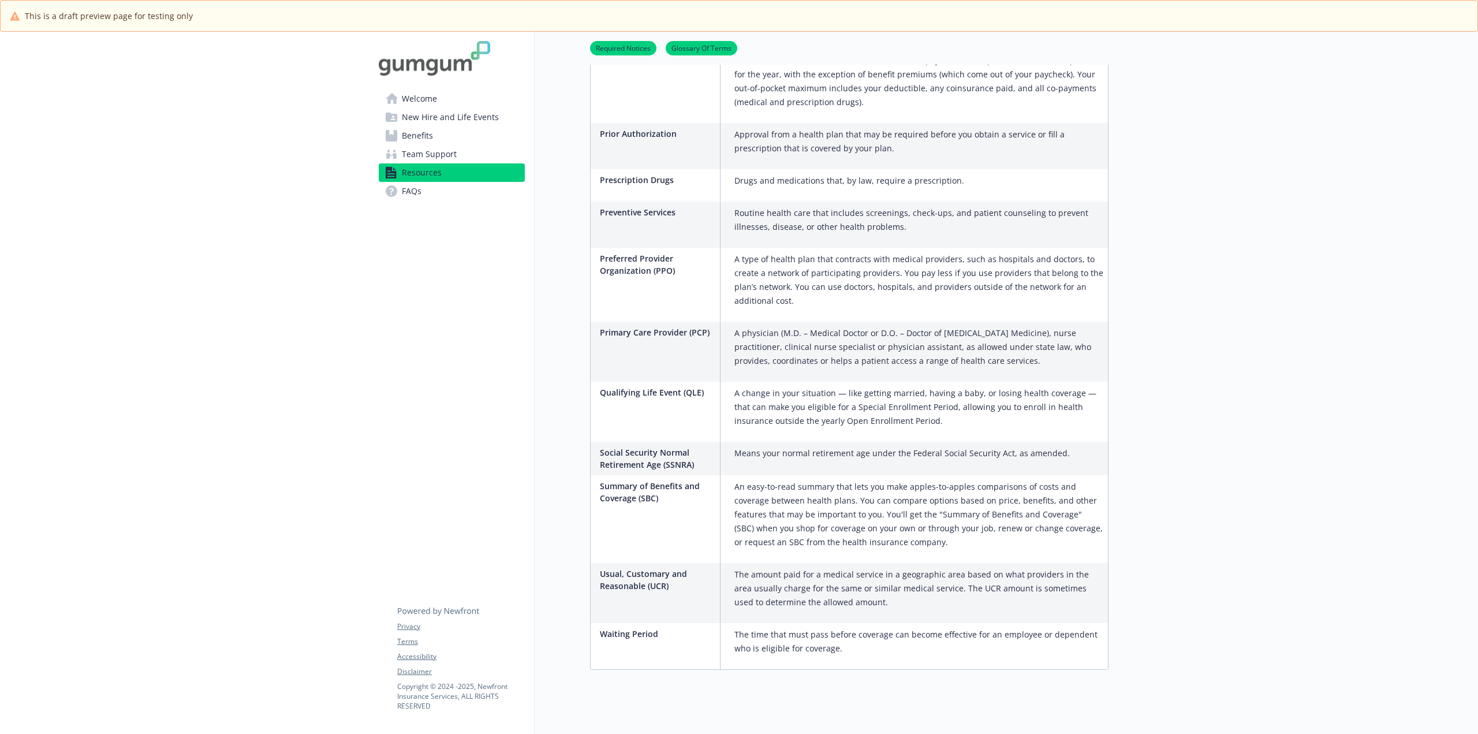
scroll to position [1917, 0]
click at [470, 124] on span "New Hire and Life Events" at bounding box center [450, 117] width 97 height 18
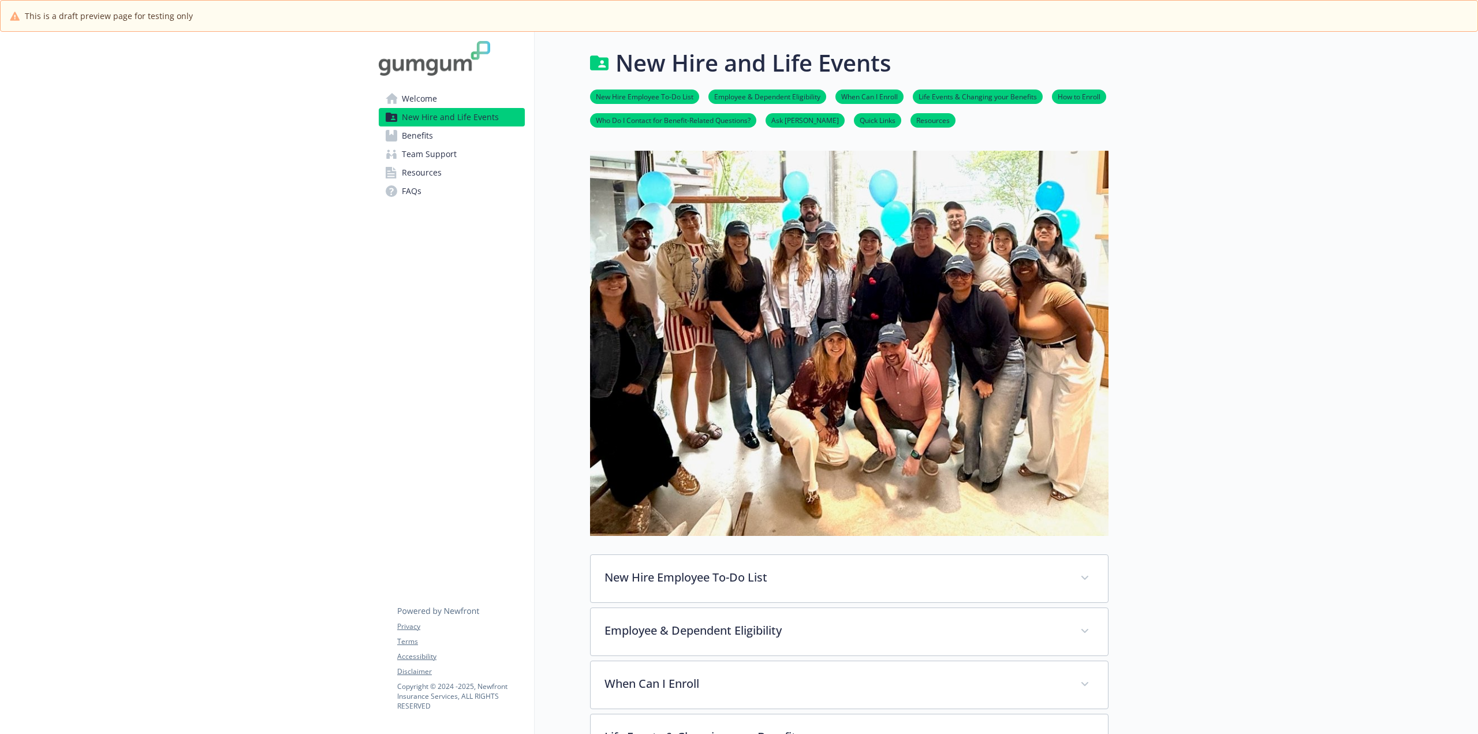
click at [428, 98] on span "Welcome" at bounding box center [419, 98] width 35 height 18
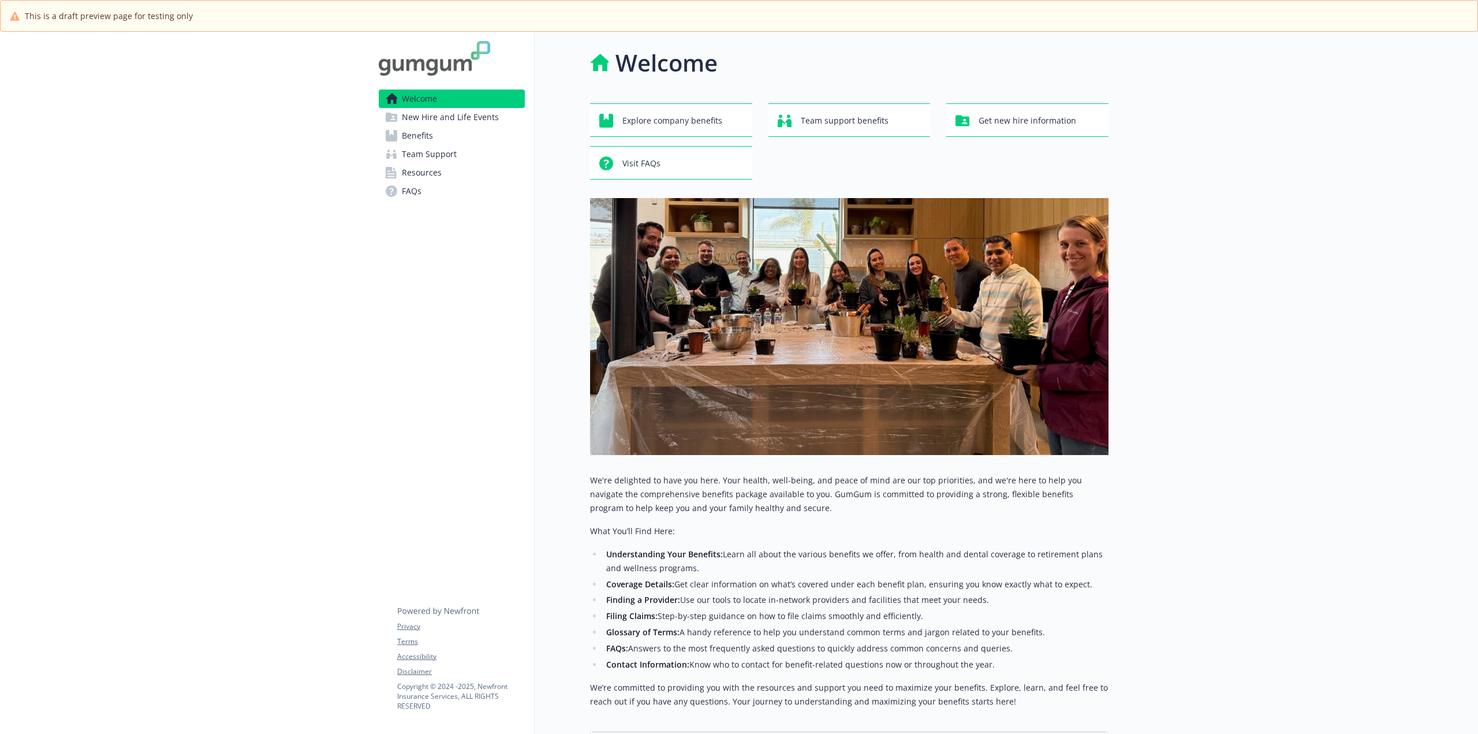
click at [409, 140] on span "Benefits" at bounding box center [417, 135] width 31 height 18
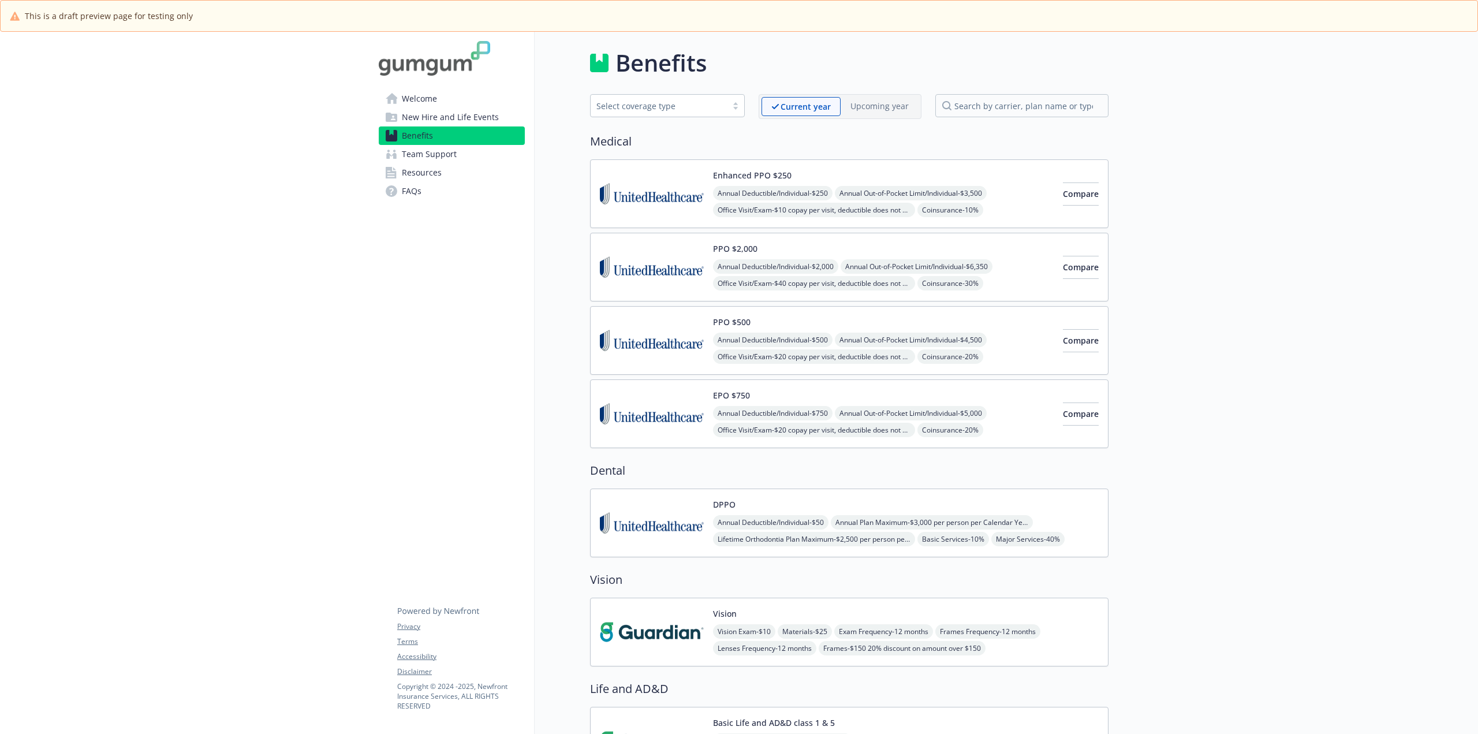
click at [406, 114] on span "New Hire and Life Events" at bounding box center [450, 117] width 97 height 18
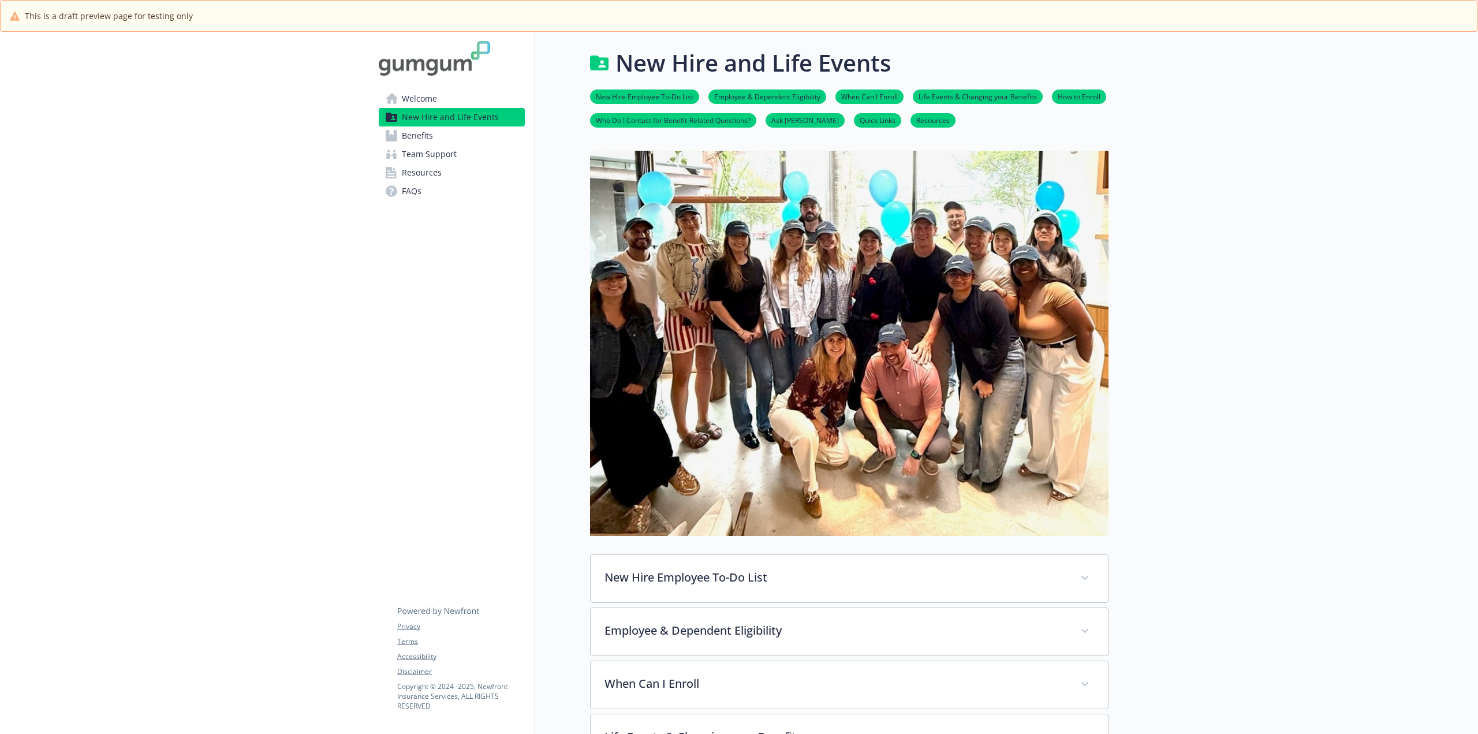
click at [406, 96] on span "Welcome" at bounding box center [419, 98] width 35 height 18
